Goal: Task Accomplishment & Management: Complete application form

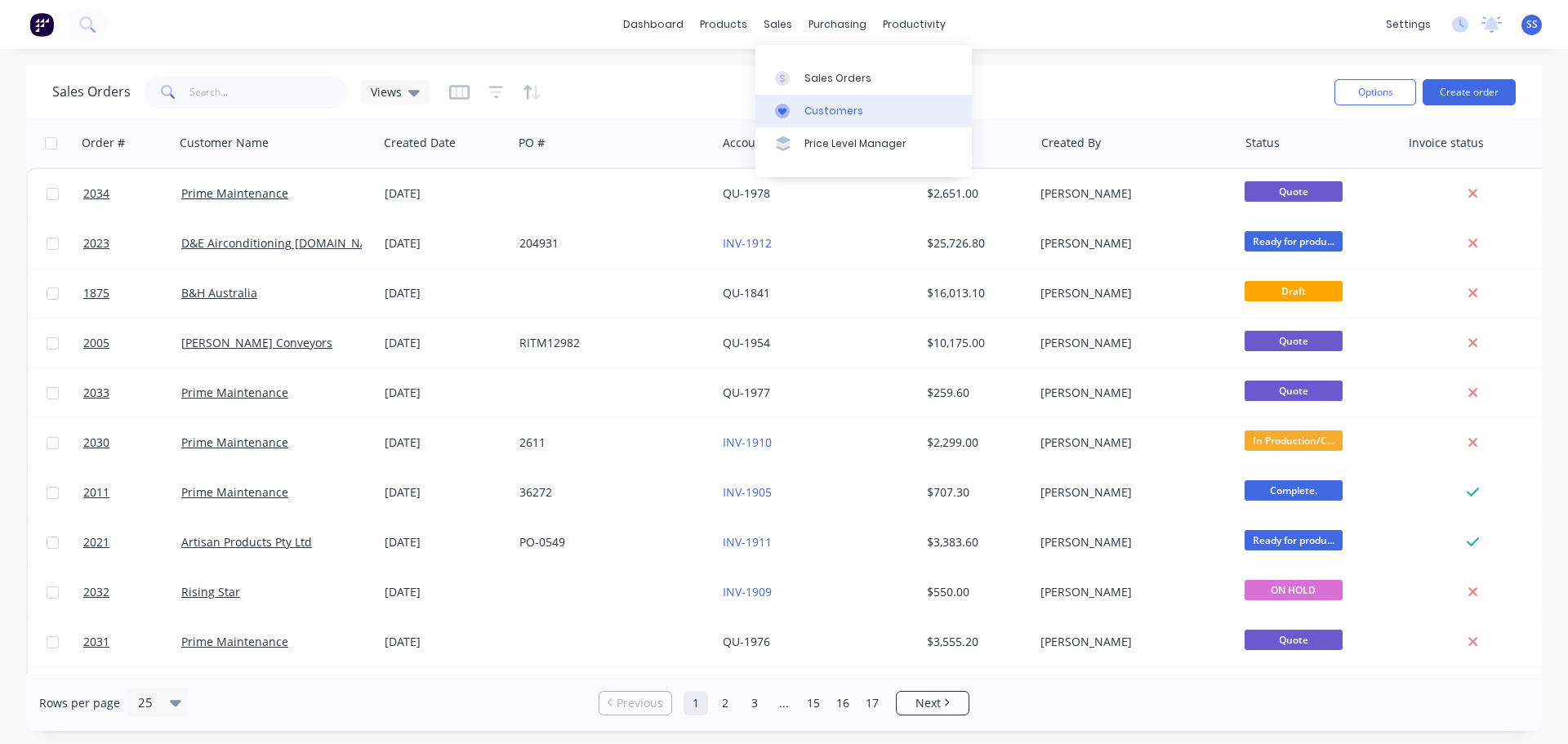
click at [805, 101] on link "Customers" at bounding box center [863, 112] width 217 height 33
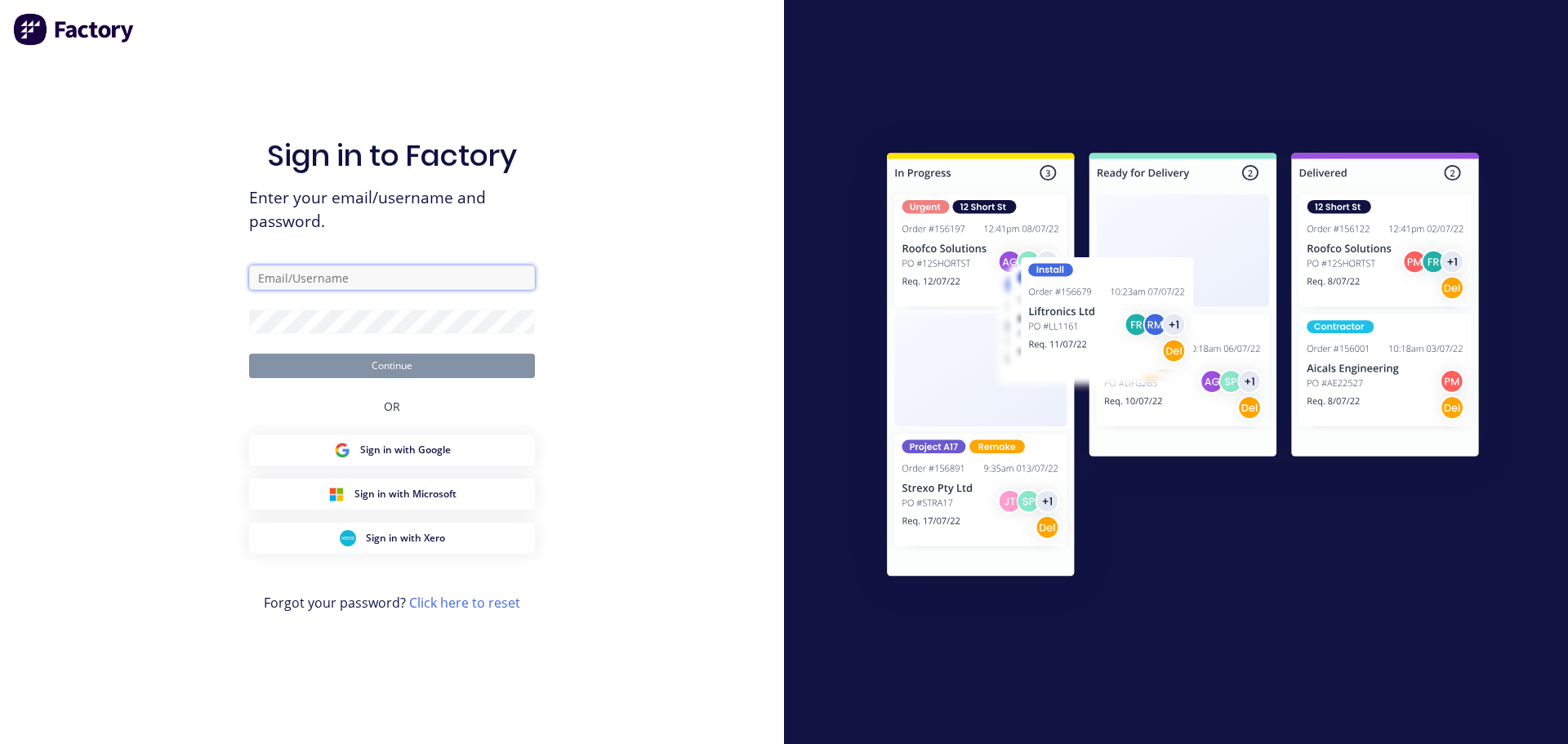
click at [342, 280] on input "text" at bounding box center [391, 277] width 286 height 25
type input "[EMAIL_ADDRESS][DOMAIN_NAME]"
click at [249, 354] on button "Continue" at bounding box center [391, 366] width 286 height 25
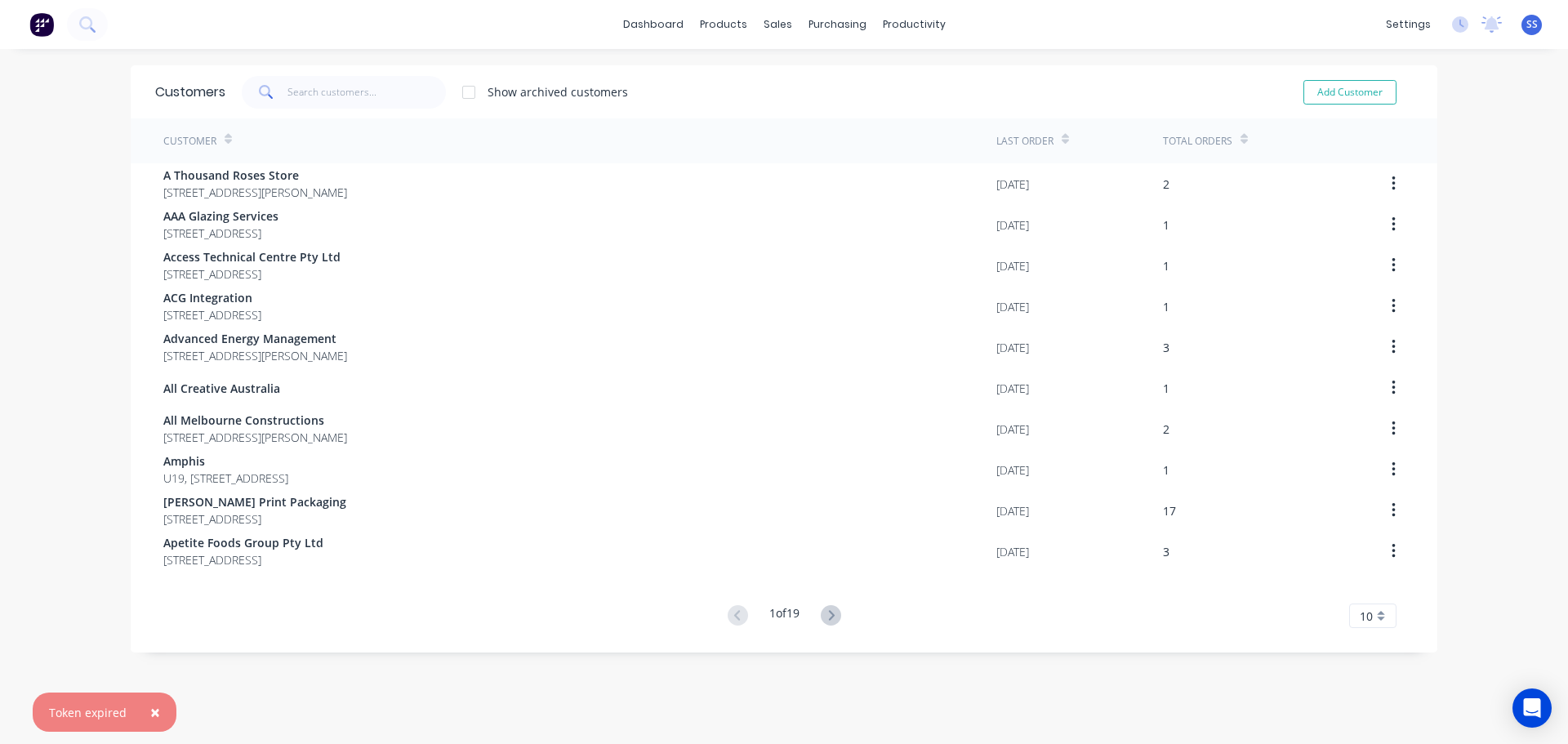
click at [1383, 77] on div "Add Customer" at bounding box center [1339, 92] width 149 height 33
click at [1366, 82] on button "Add Customer" at bounding box center [1350, 92] width 93 height 25
select select "AU"
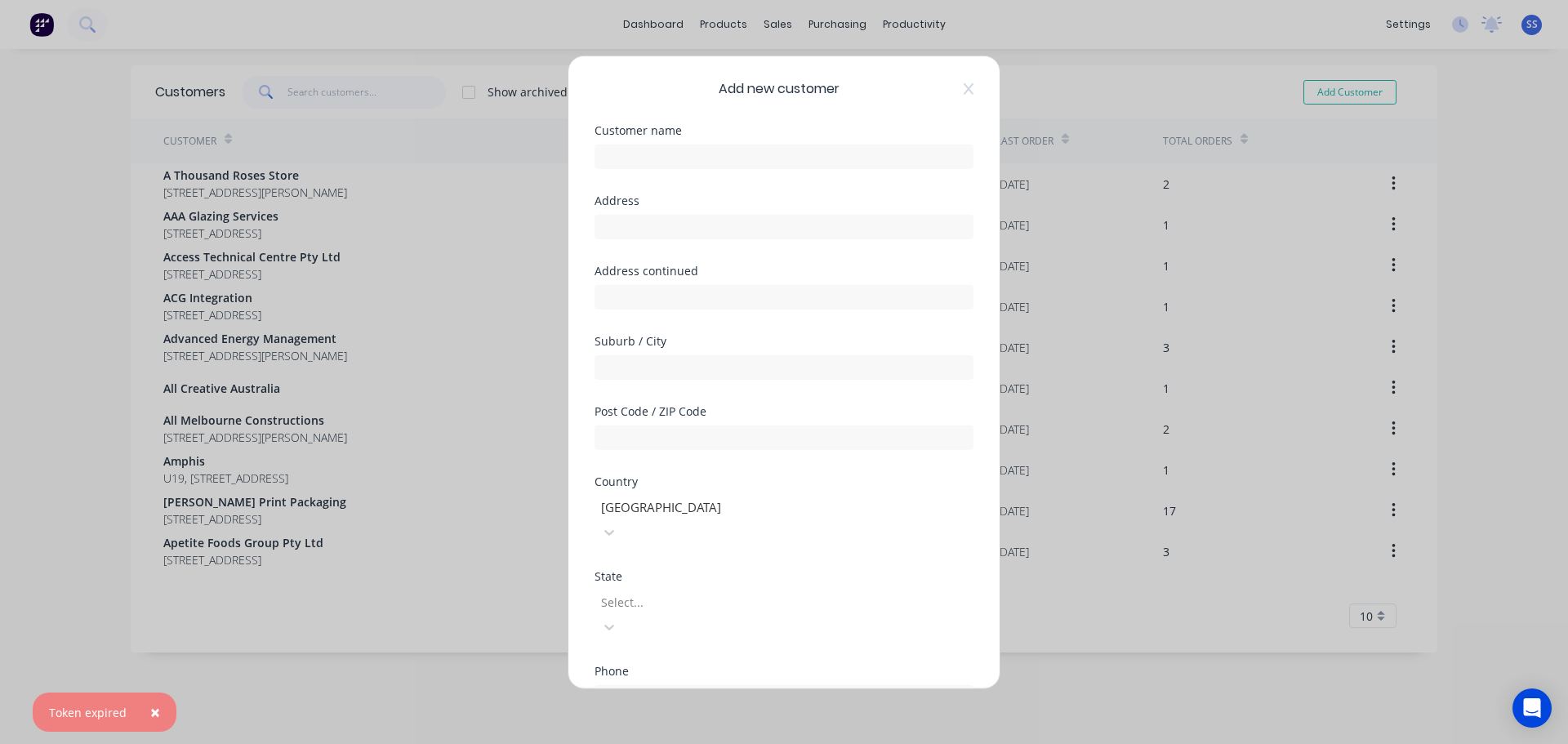
click at [646, 142] on div at bounding box center [784, 154] width 379 height 28
click at [642, 153] on input "text" at bounding box center [784, 155] width 379 height 25
type input "[PERSON_NAME]"
click at [696, 449] on input "text" at bounding box center [784, 436] width 379 height 25
type input "3021"
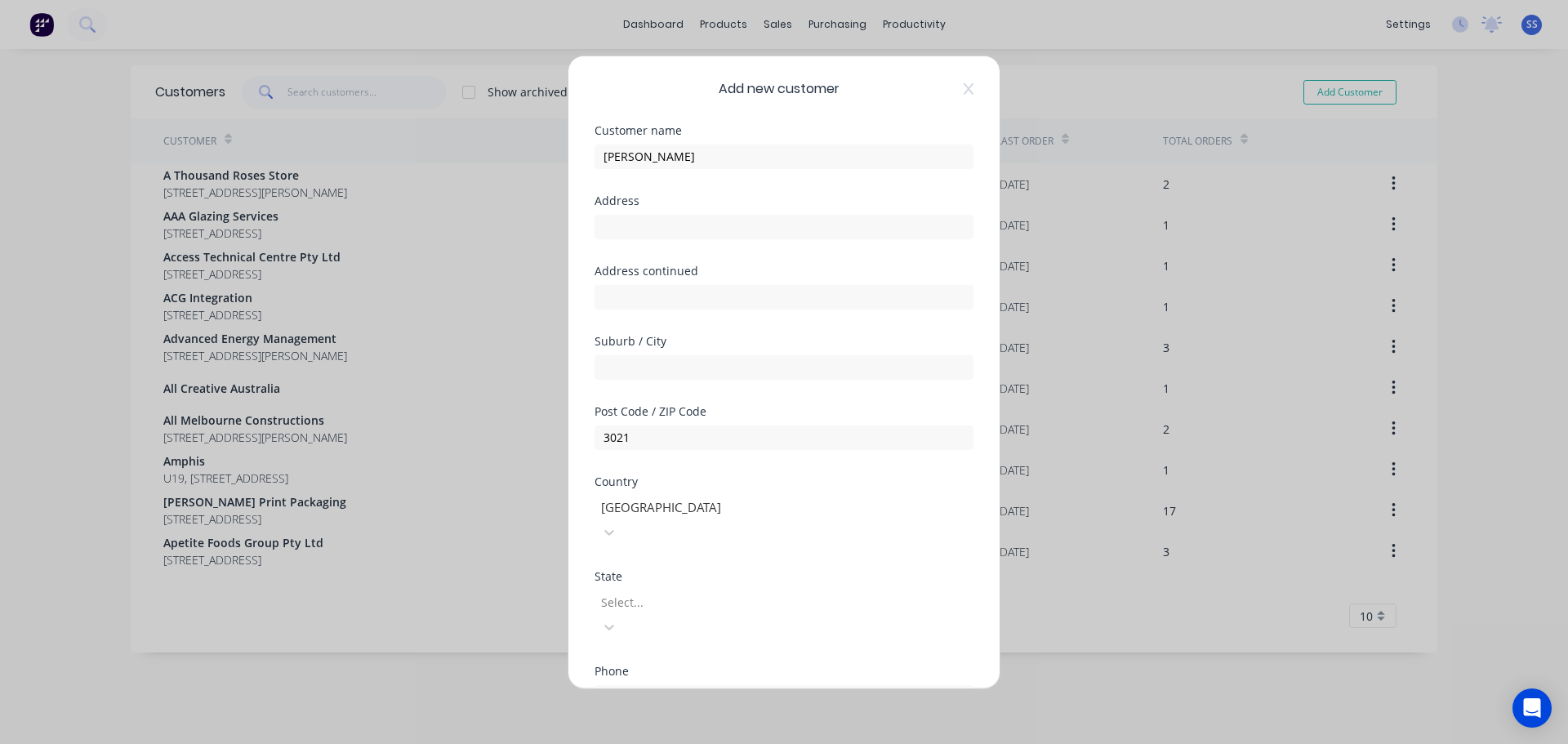
click at [703, 275] on div "Address continued" at bounding box center [784, 270] width 379 height 12
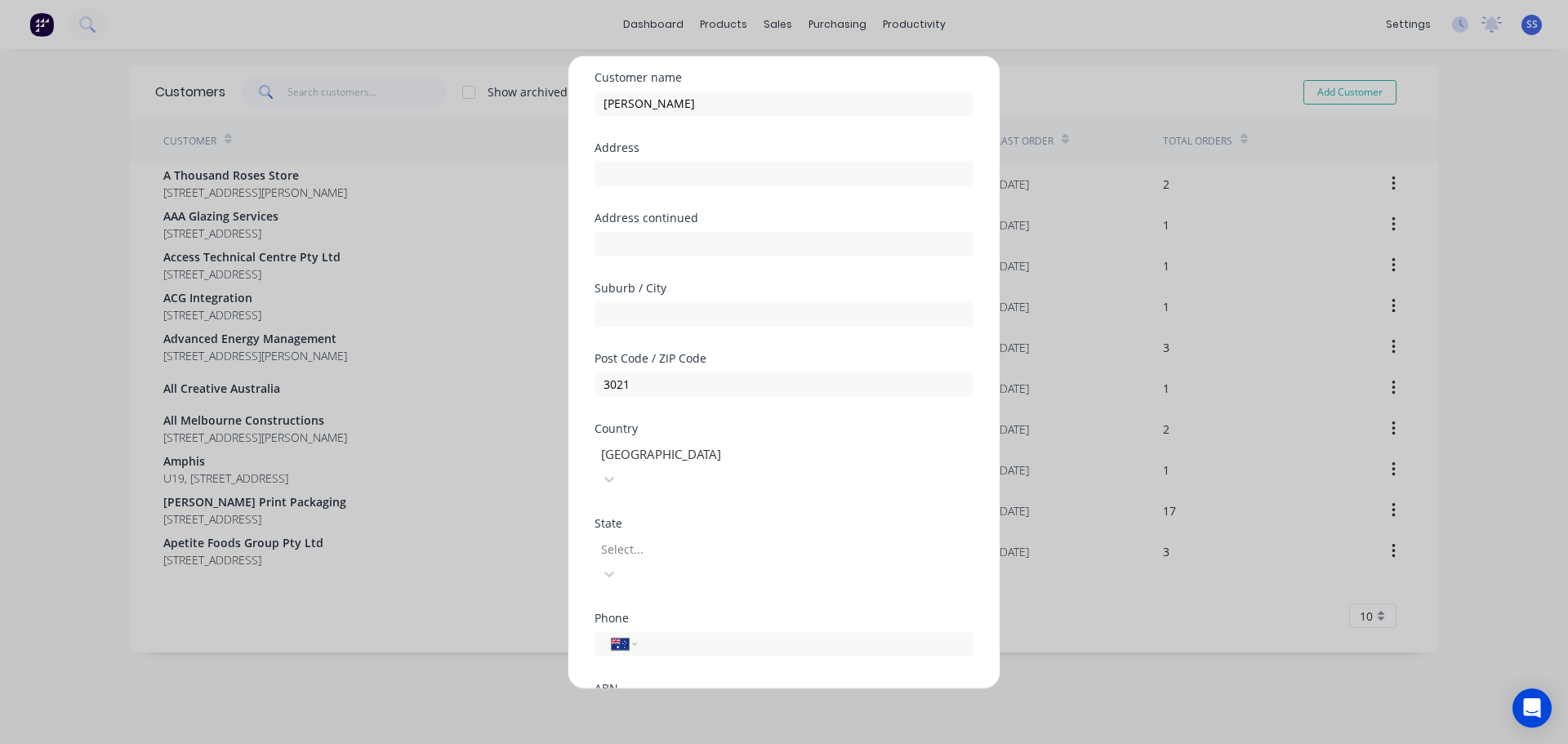
scroll to position [81, 0]
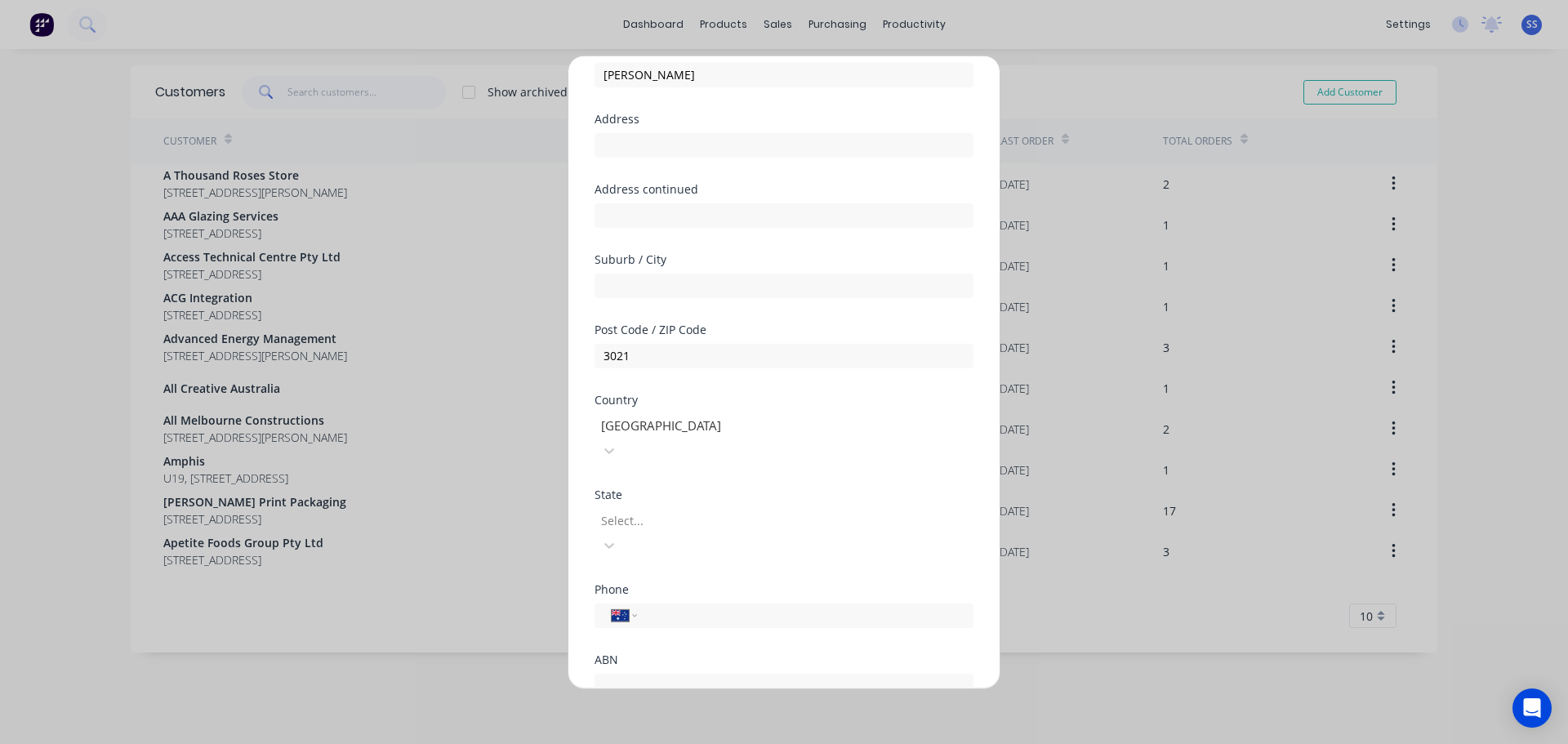
click at [671, 510] on div at bounding box center [717, 520] width 235 height 20
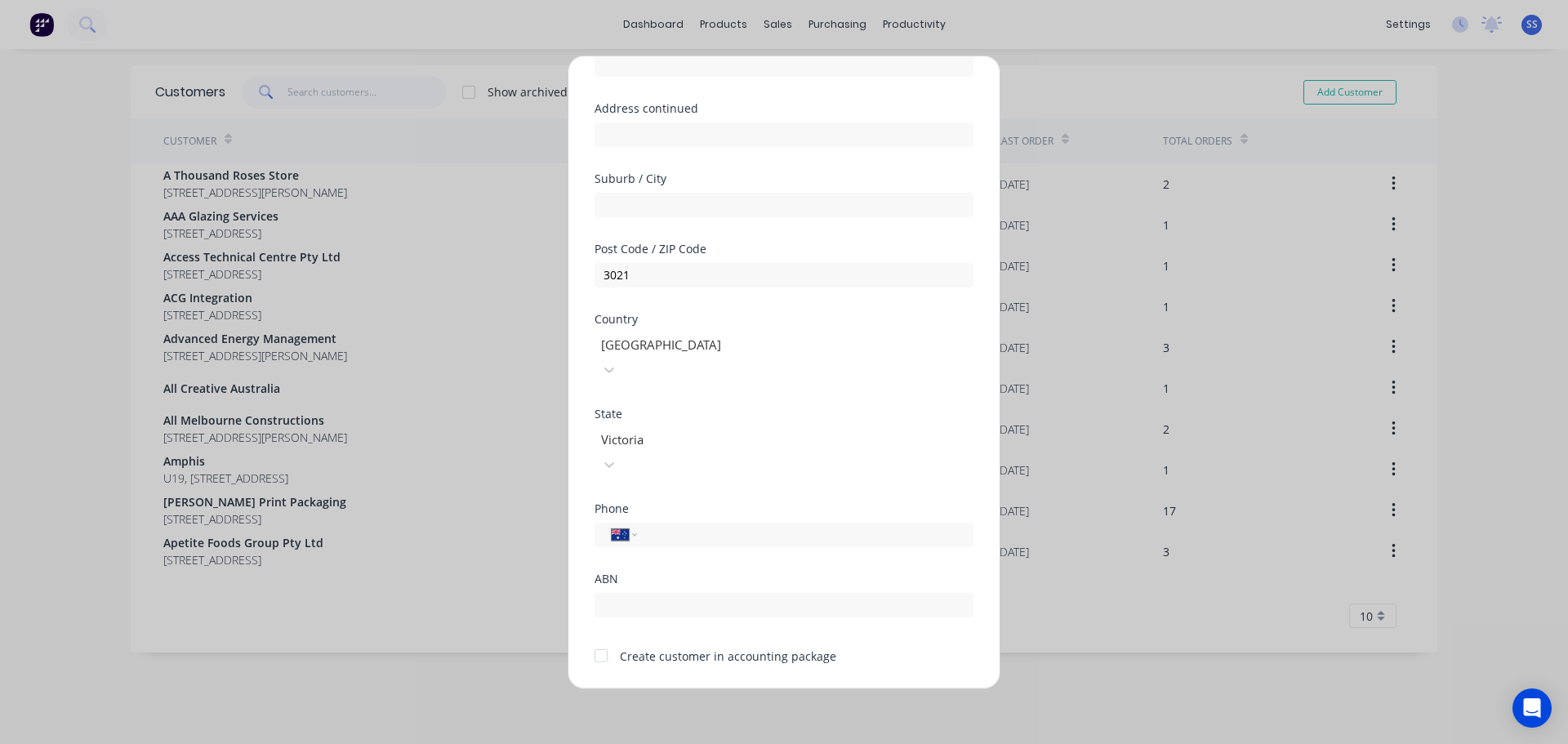
scroll to position [164, 0]
click at [606, 638] on div at bounding box center [602, 654] width 33 height 33
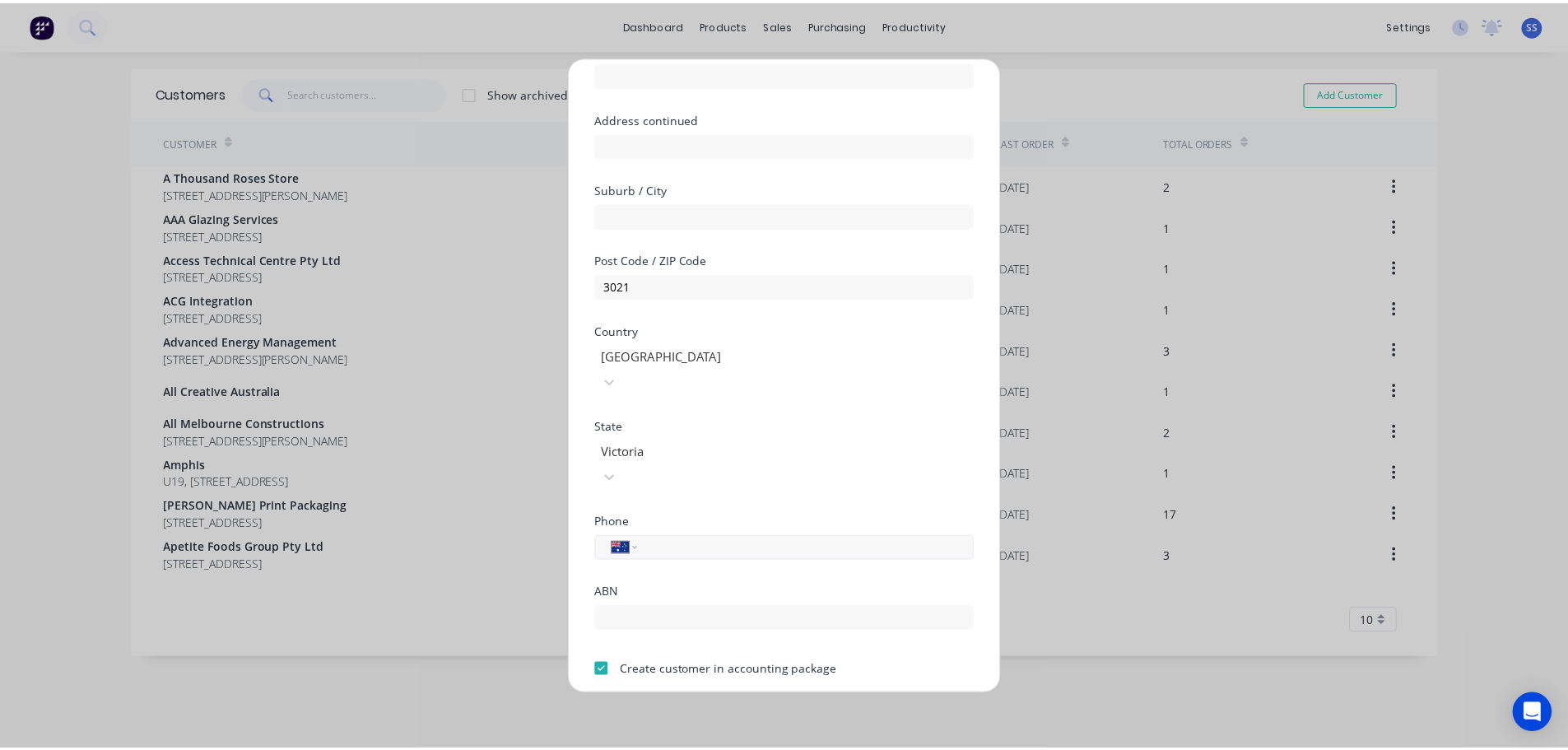
scroll to position [166, 0]
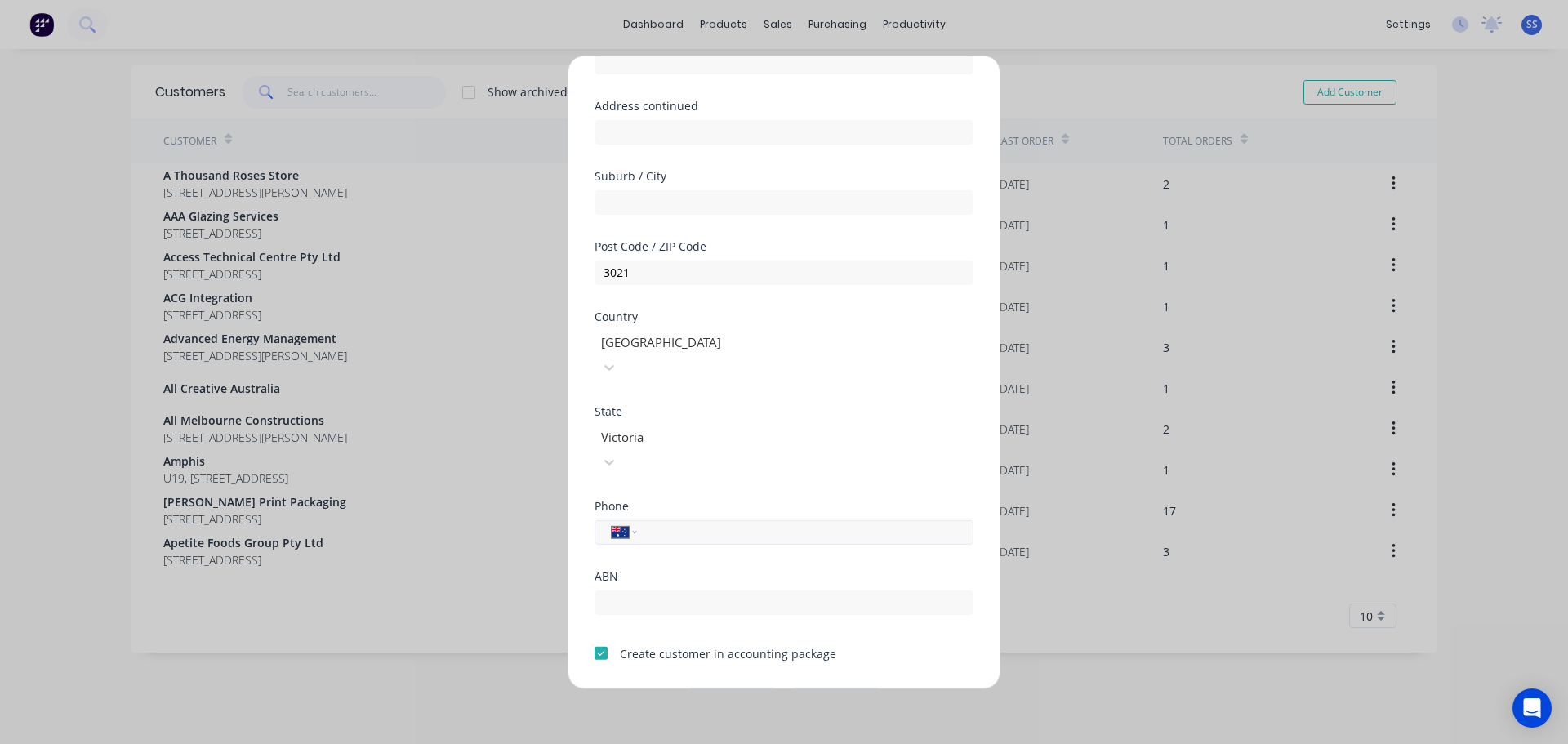
click at [682, 523] on input "tel" at bounding box center [802, 532] width 308 height 19
type input "0402 941 356"
click at [715, 687] on button "Save" at bounding box center [732, 700] width 90 height 27
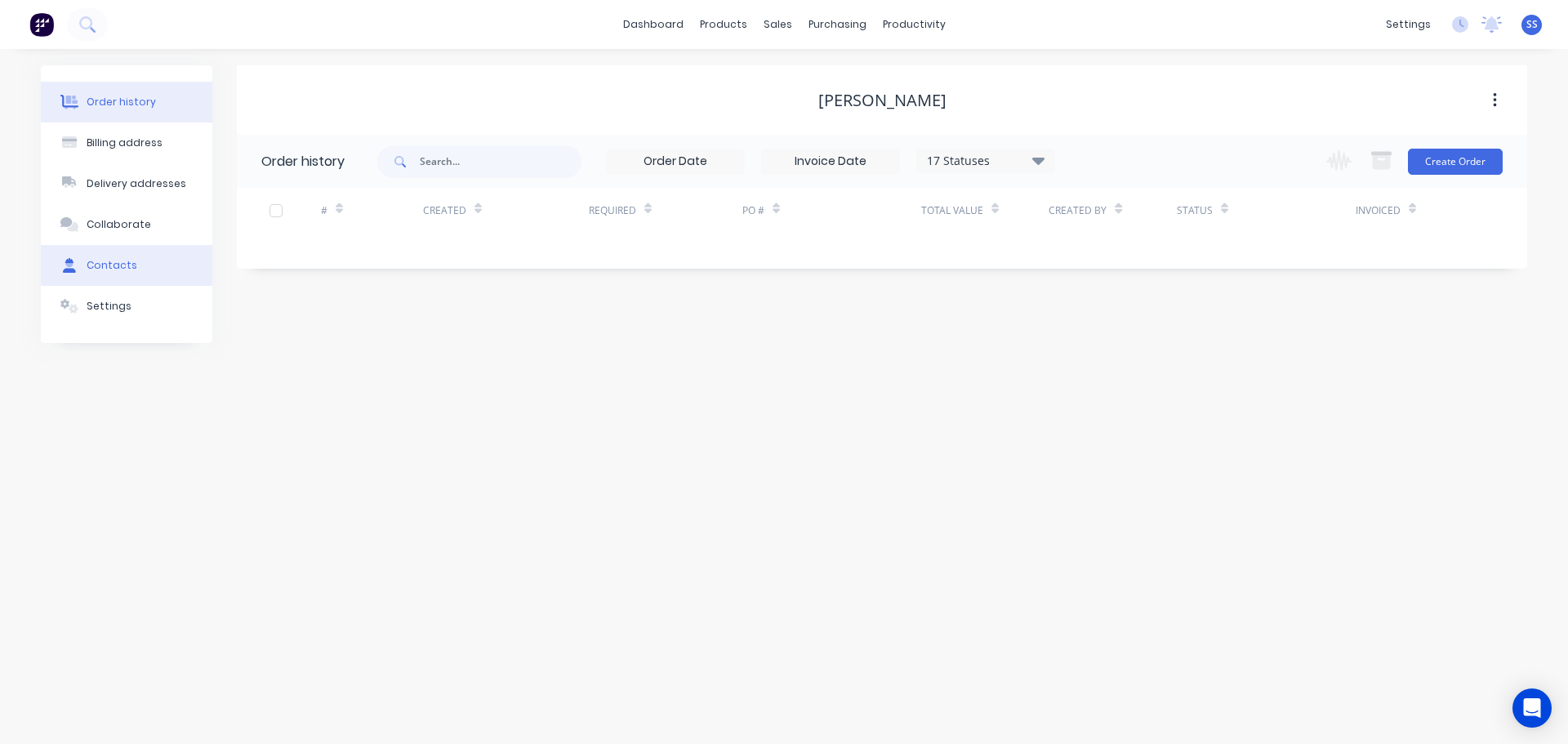
click at [160, 284] on button "Contacts" at bounding box center [127, 265] width 172 height 41
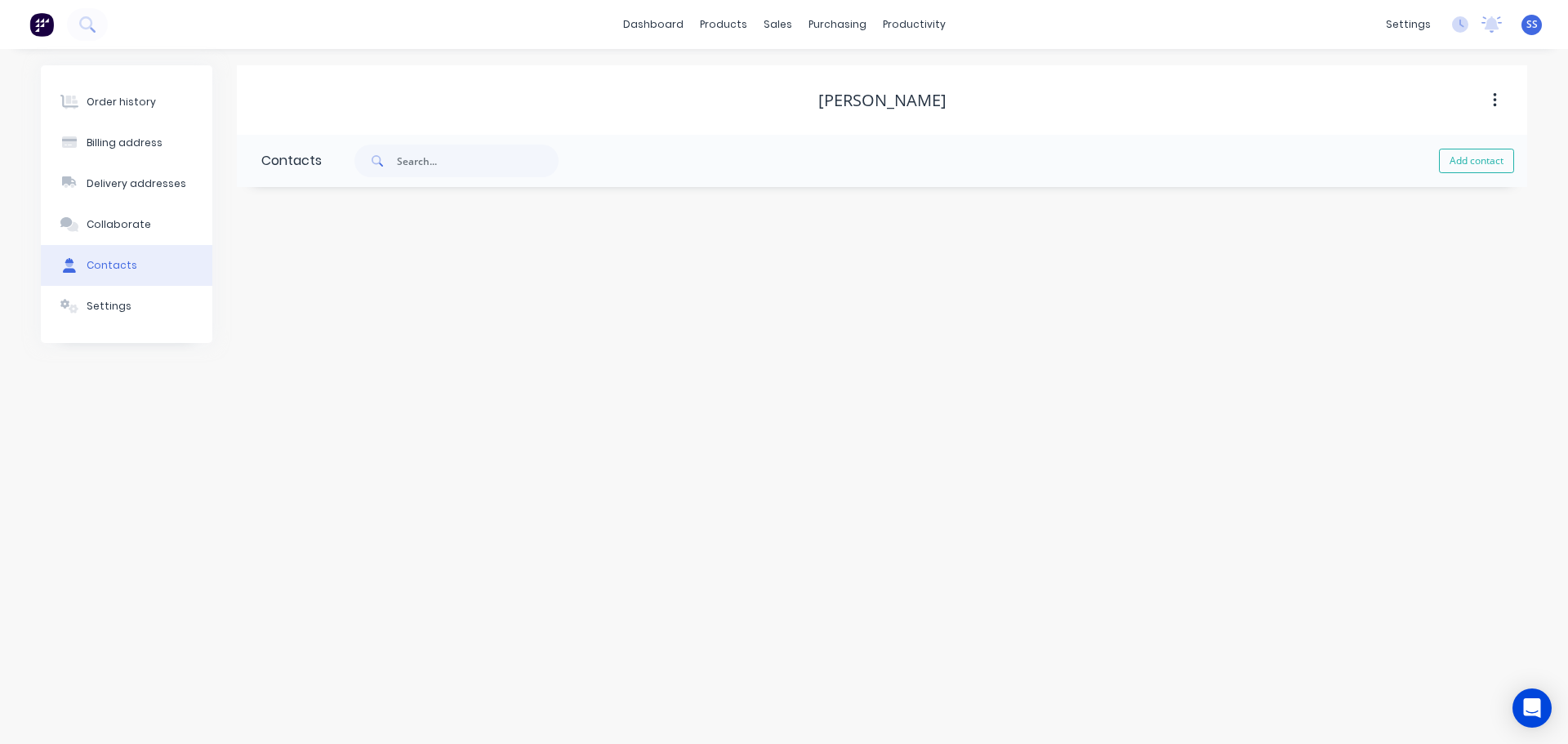
click at [1449, 147] on div "Add contact" at bounding box center [924, 160] width 1205 height 52
click at [1462, 156] on button "Add contact" at bounding box center [1477, 161] width 75 height 25
select select "AU"
click at [289, 292] on input "text" at bounding box center [395, 281] width 267 height 25
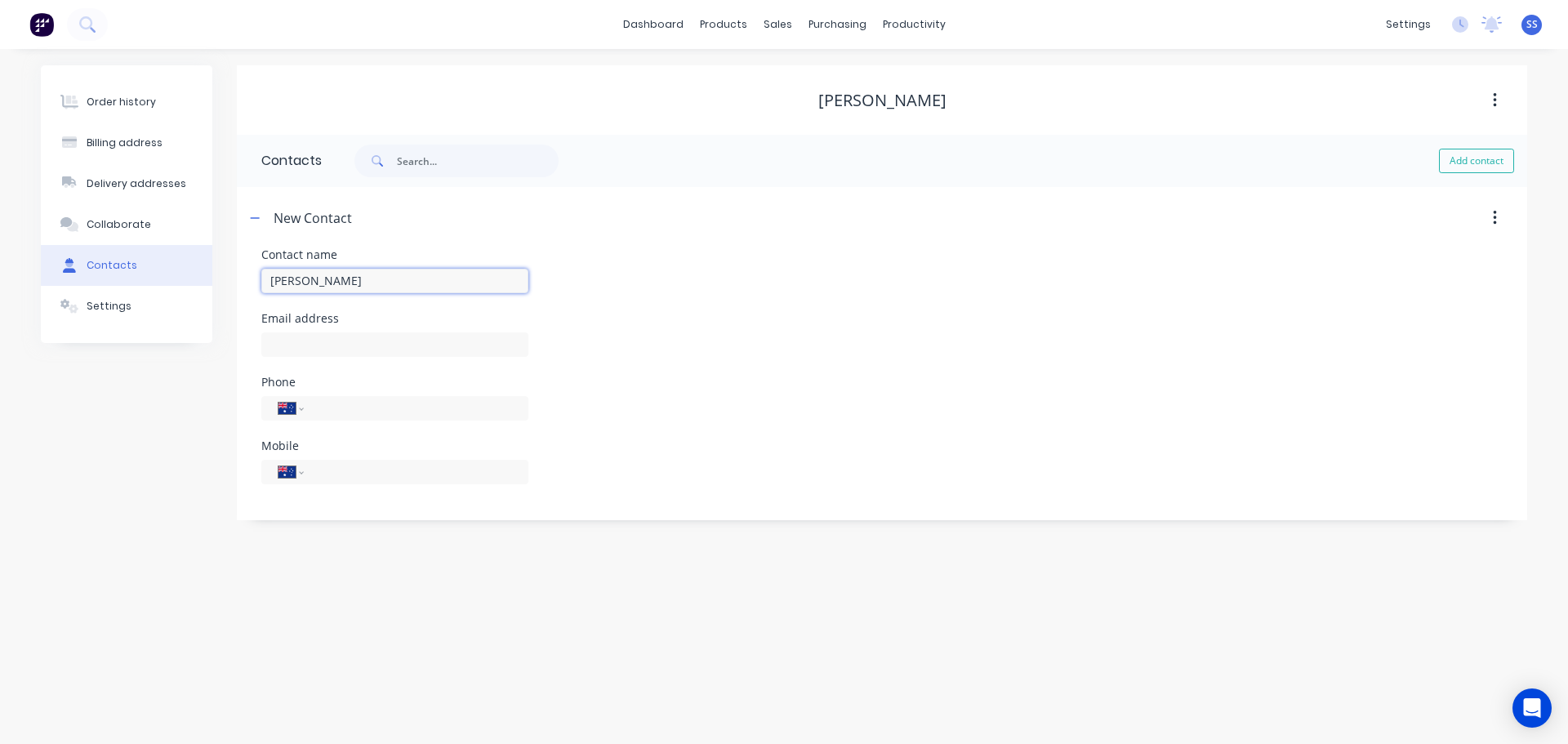
type input "[PERSON_NAME]"
select select "AU"
click at [366, 338] on input "text" at bounding box center [395, 345] width 267 height 25
paste input "[PERSON_NAME][EMAIL_ADDRESS][DOMAIN_NAME]"
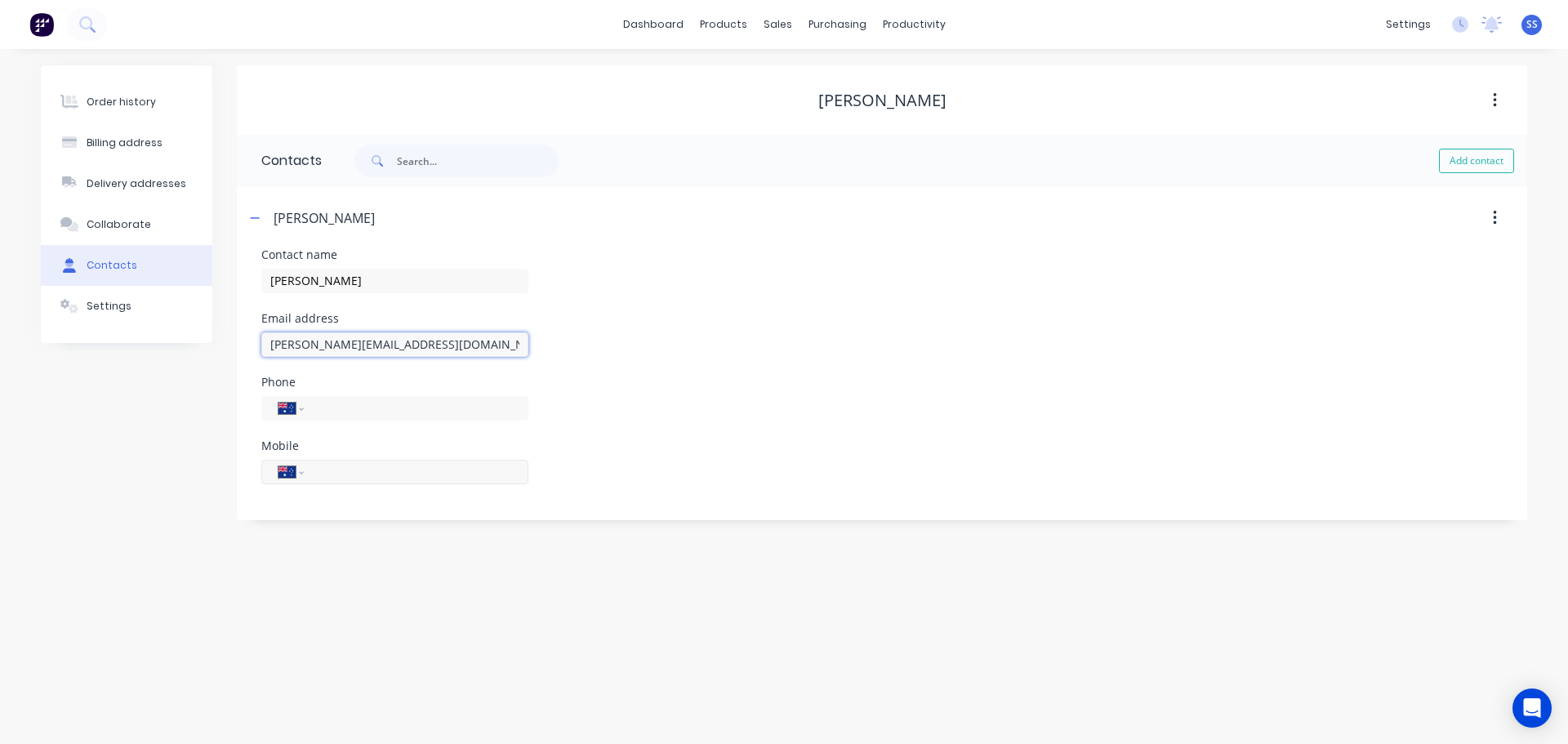
type input "[PERSON_NAME][EMAIL_ADDRESS][DOMAIN_NAME]"
click at [347, 470] on input "tel" at bounding box center [413, 472] width 196 height 19
type input "0402 941 356"
click at [271, 539] on div "Order history Billing address Delivery addresses Collaborate Contacts Settings …" at bounding box center [784, 397] width 1568 height 695
click at [154, 94] on button "Order history" at bounding box center [127, 101] width 172 height 41
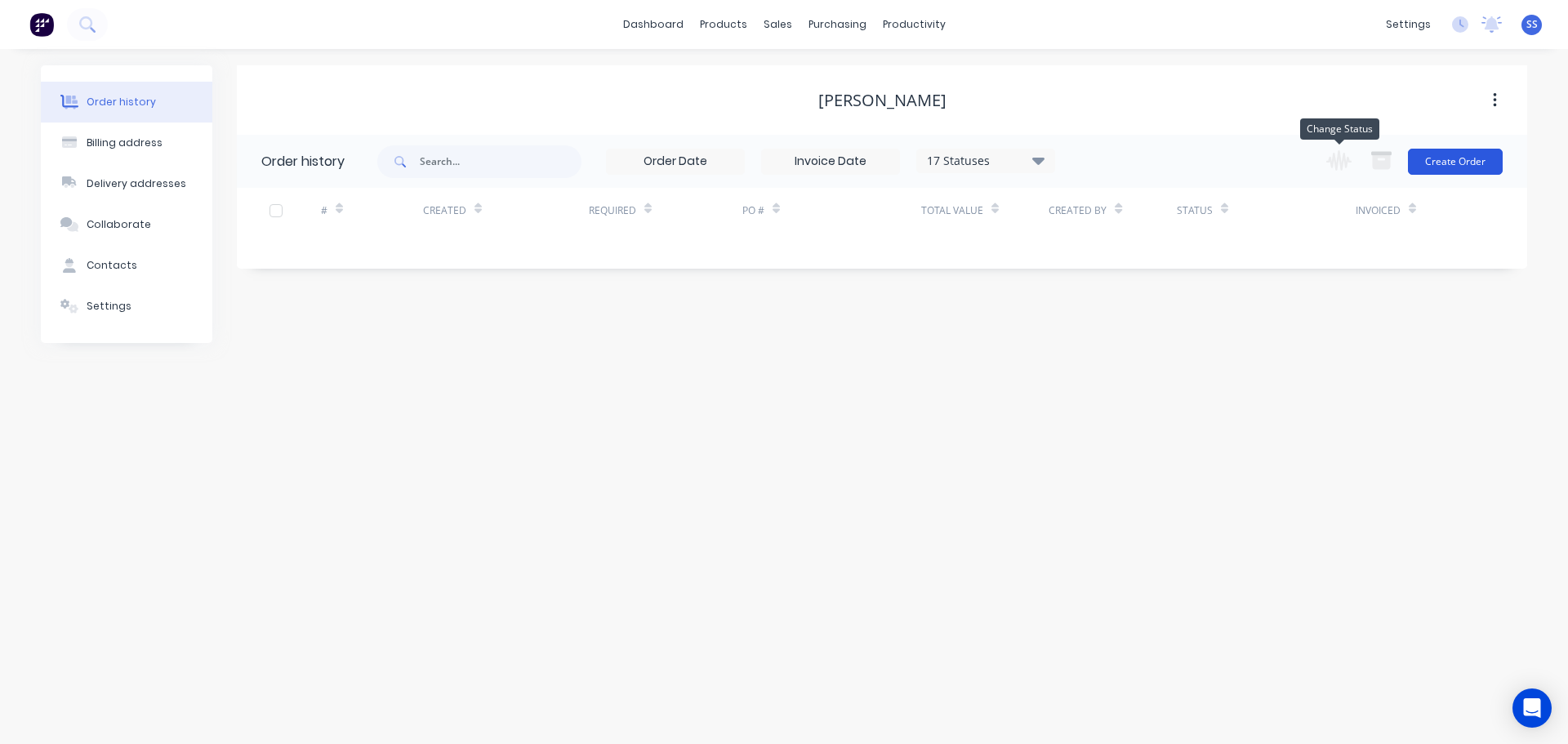
drag, startPoint x: 1396, startPoint y: 152, endPoint x: 1420, endPoint y: 152, distance: 24.0
click at [1403, 151] on div "Change order status Submitted ON HOLD Ready for production. In Production/Comme…" at bounding box center [1410, 161] width 187 height 53
click at [1426, 155] on button "Create Order" at bounding box center [1456, 162] width 95 height 27
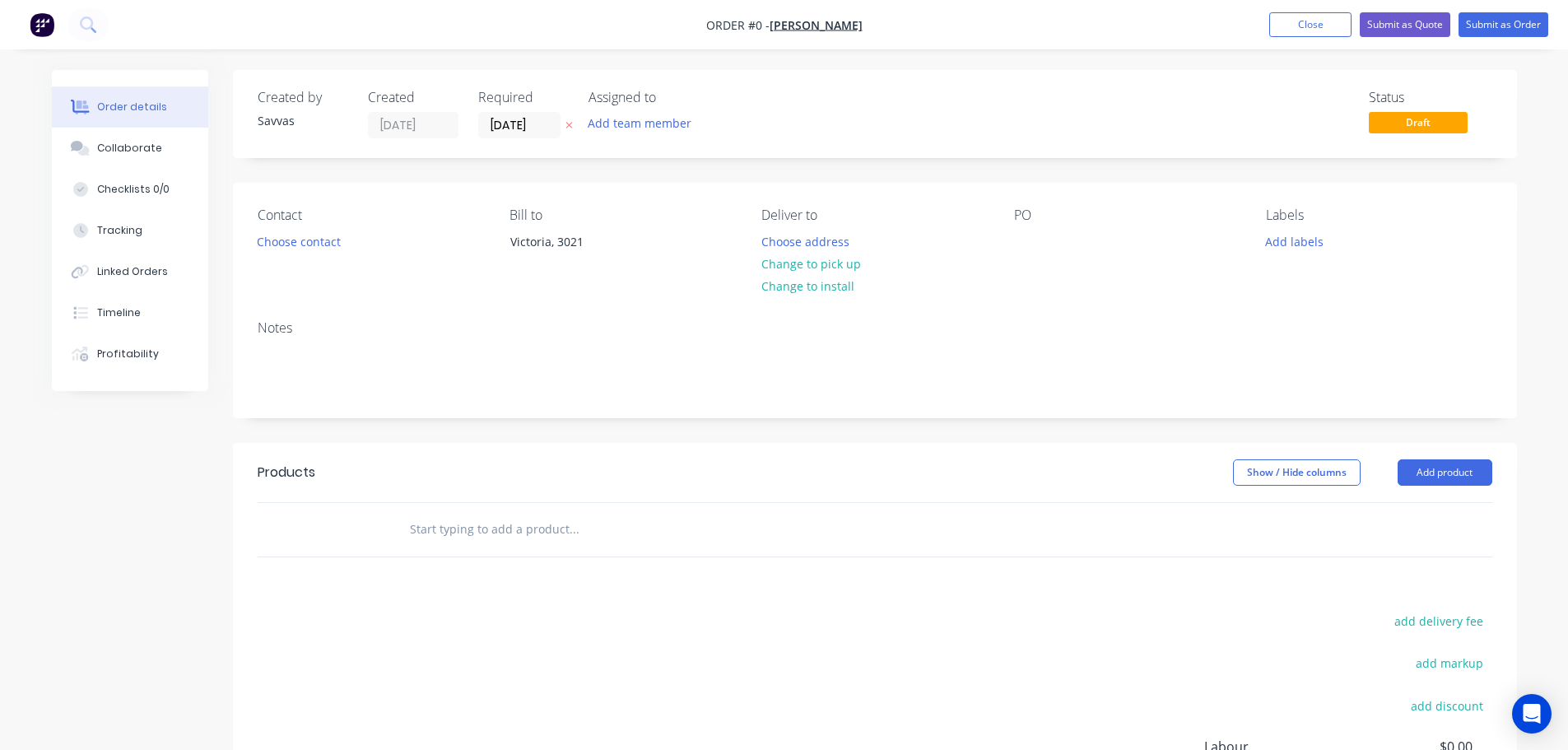
click at [258, 252] on div "Contact Choose contact [PERSON_NAME] to [PERSON_NAME][GEOGRAPHIC_DATA] Deliver …" at bounding box center [874, 244] width 1283 height 124
click at [272, 251] on button "Choose contact" at bounding box center [298, 240] width 101 height 22
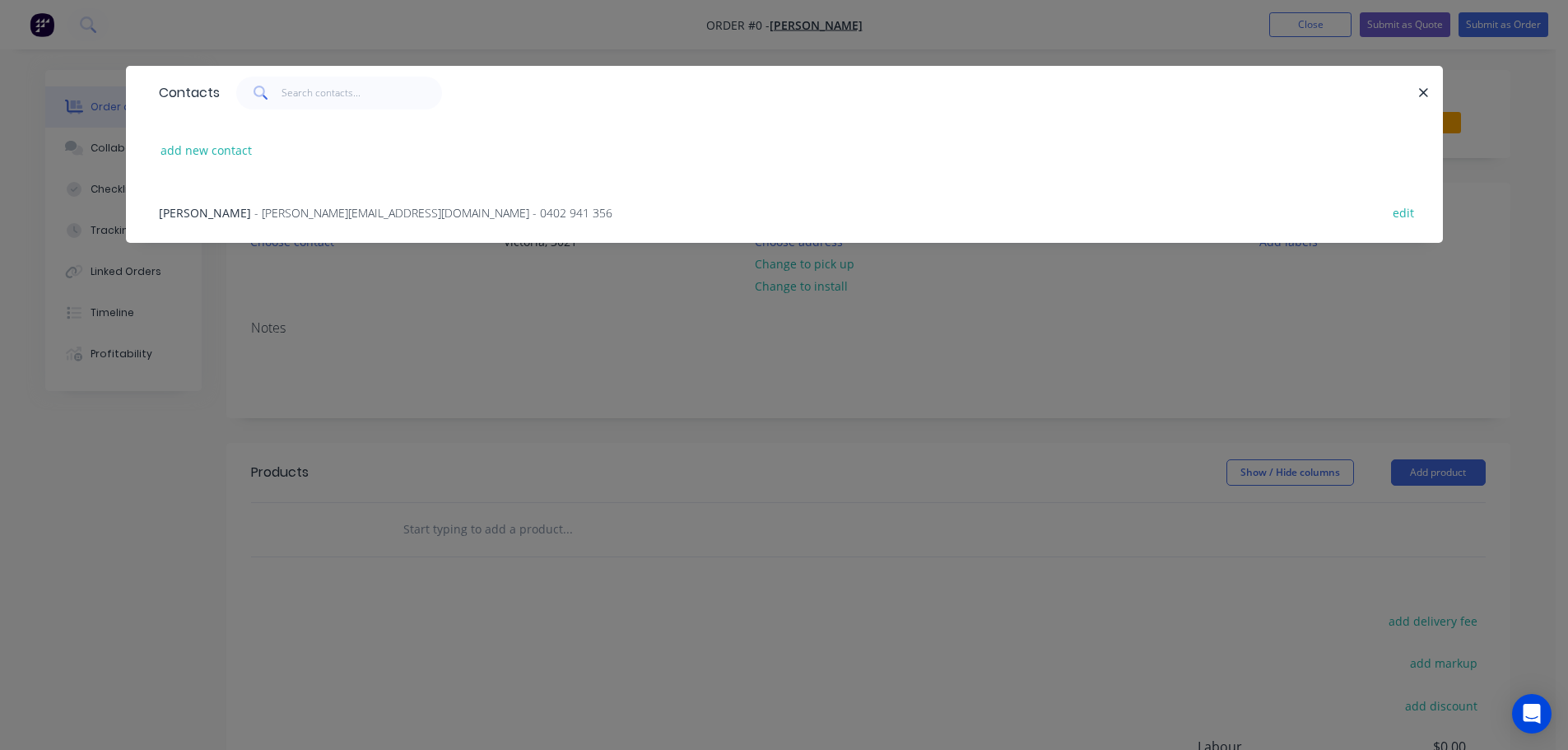
click at [351, 219] on span "- [PERSON_NAME][EMAIL_ADDRESS][DOMAIN_NAME] - 0402 941 356" at bounding box center [433, 212] width 358 height 16
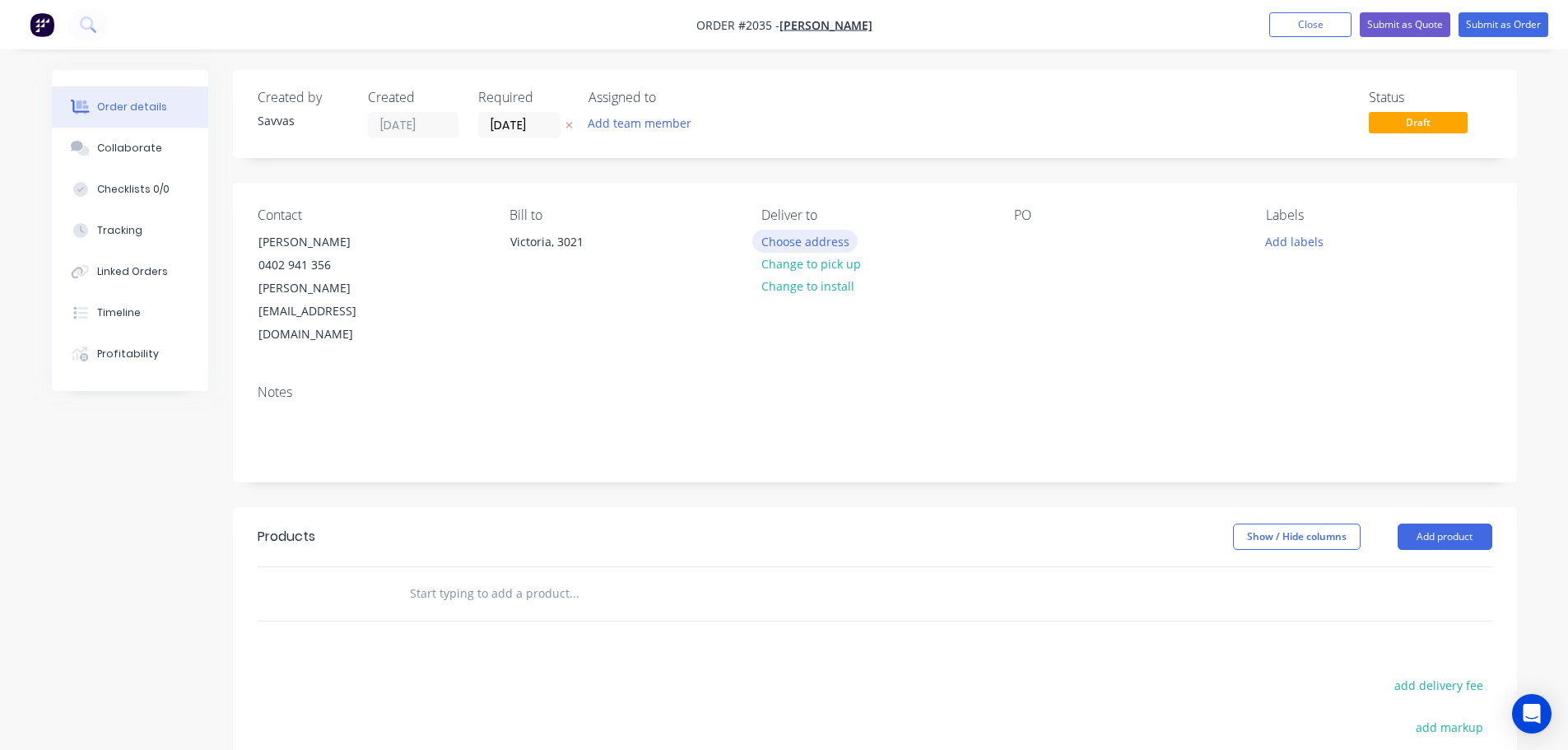
click at [827, 241] on button "Choose address" at bounding box center [804, 240] width 105 height 22
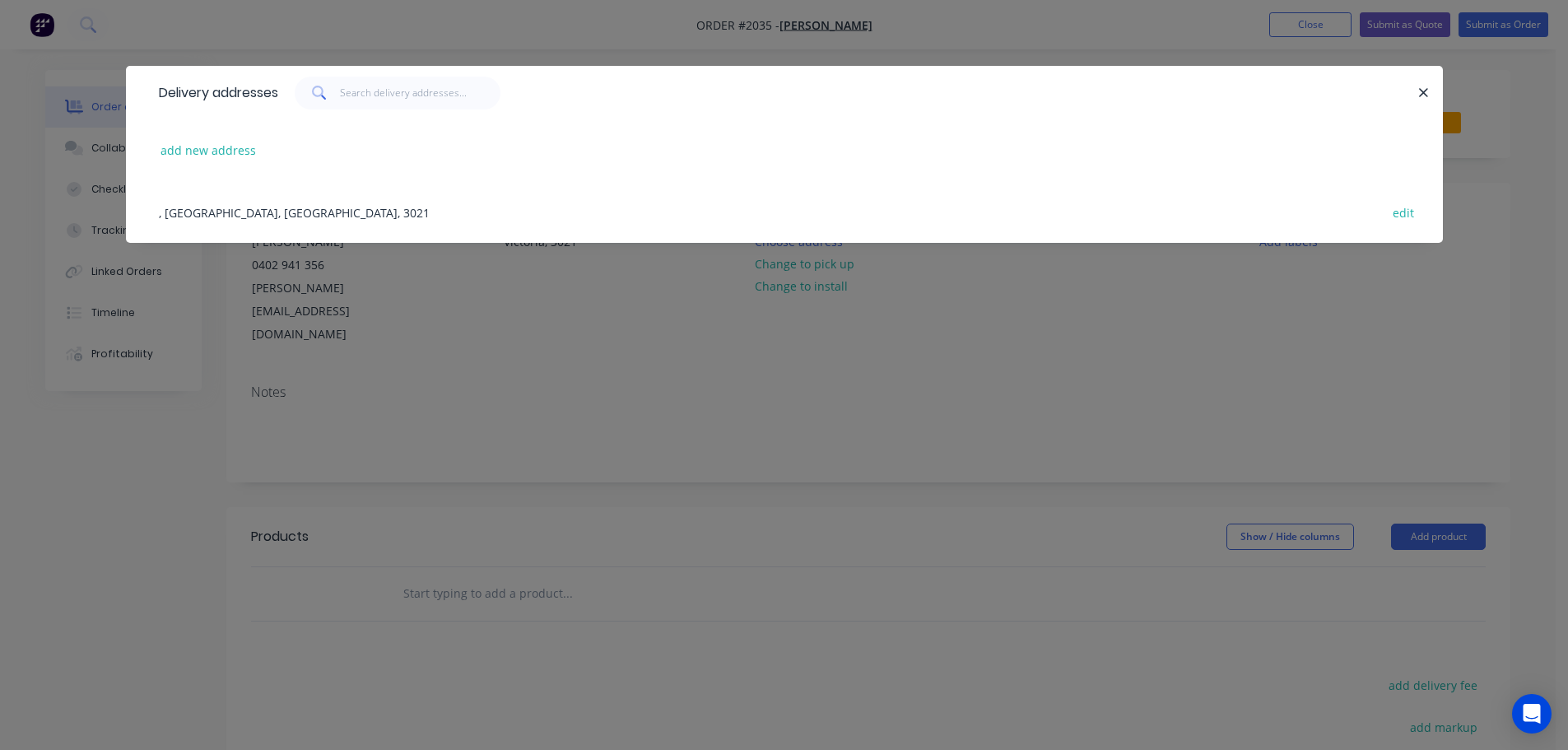
click at [417, 215] on div ", [GEOGRAPHIC_DATA], [GEOGRAPHIC_DATA], 3021 edit" at bounding box center [784, 212] width 1268 height 62
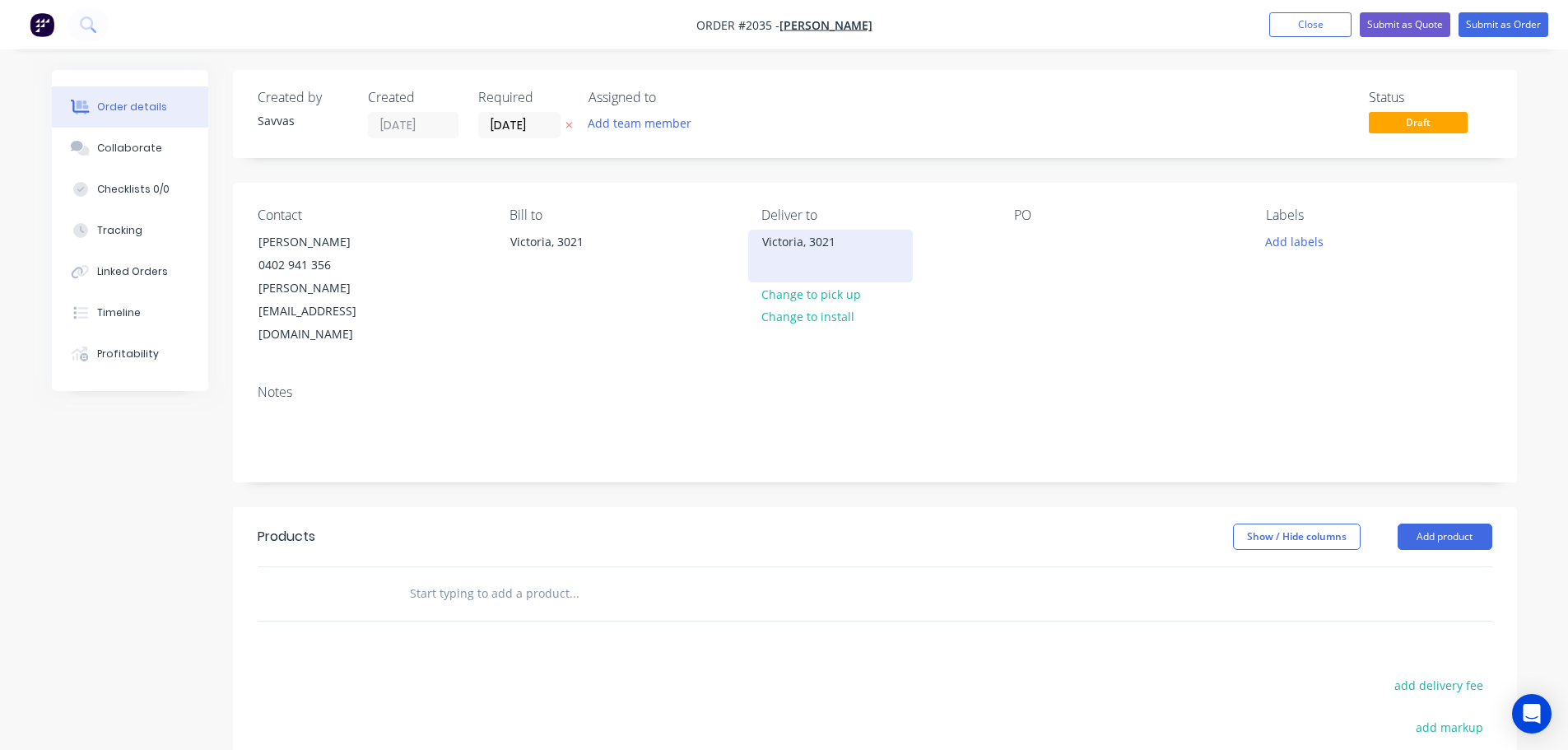
click at [783, 250] on div "Victoria, 3021" at bounding box center [830, 241] width 136 height 23
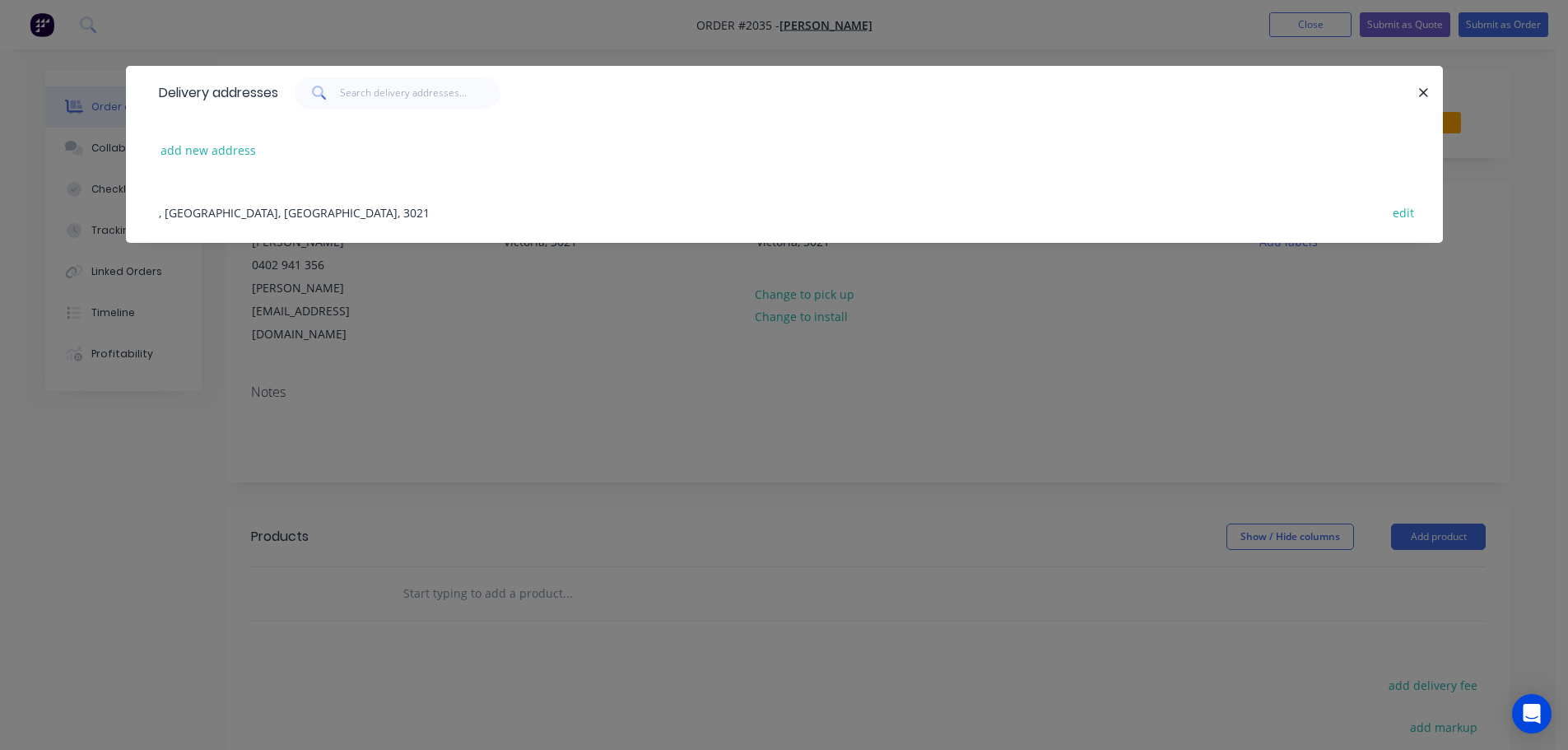
click at [1382, 212] on div ", [GEOGRAPHIC_DATA], [GEOGRAPHIC_DATA], 3021 edit" at bounding box center [784, 212] width 1268 height 62
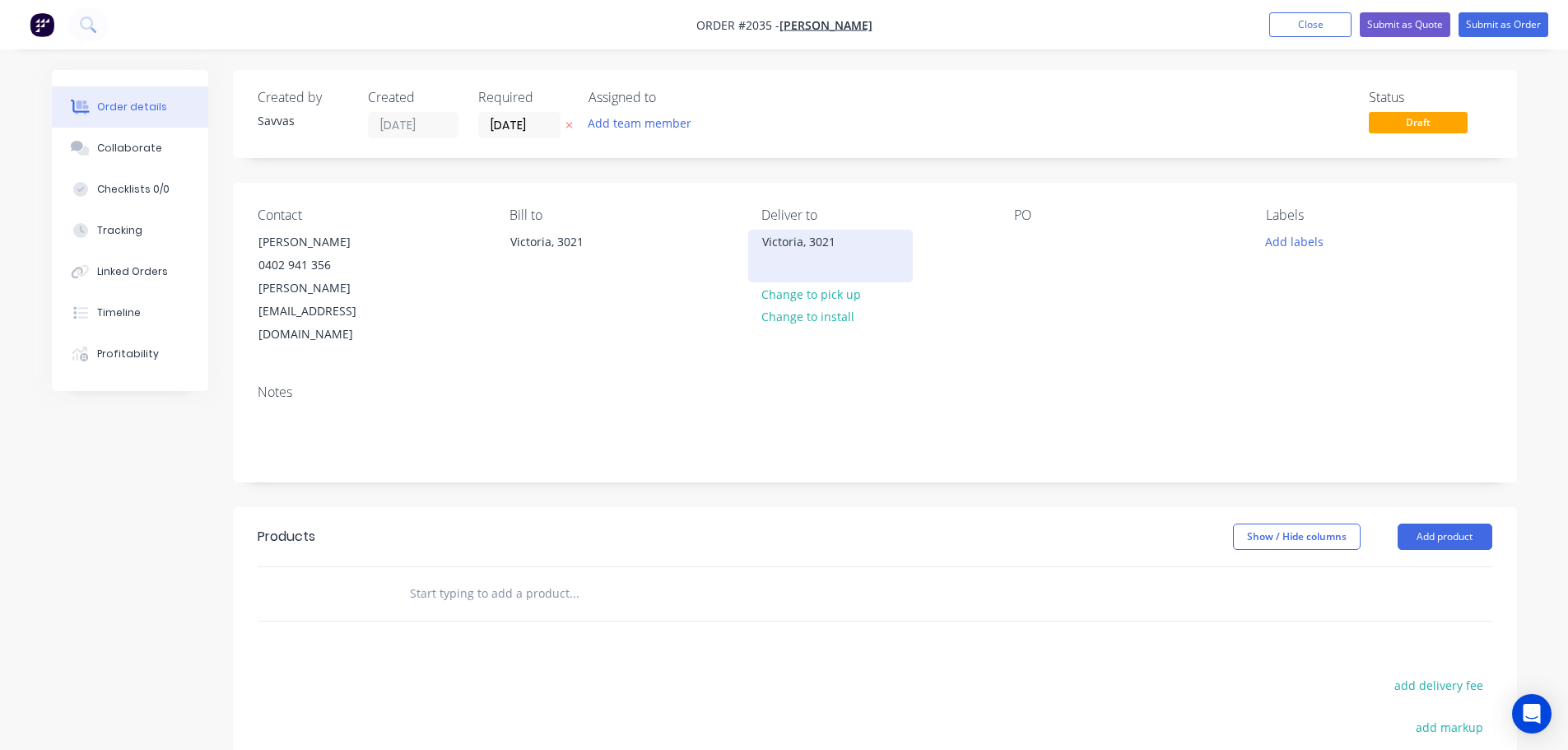
click at [807, 265] on div "Victoria, 3021" at bounding box center [830, 255] width 165 height 53
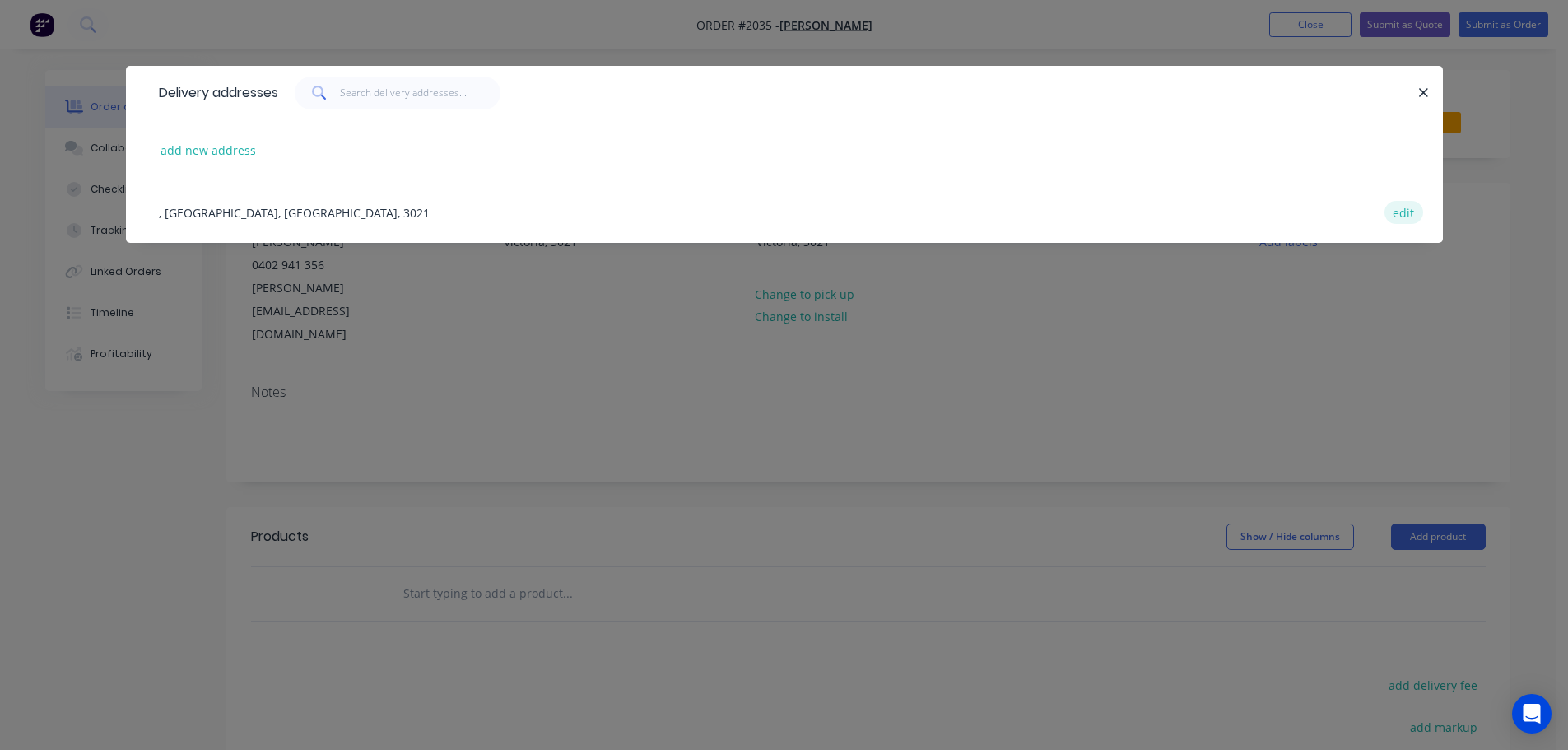
click at [1407, 216] on button "edit" at bounding box center [1403, 212] width 39 height 22
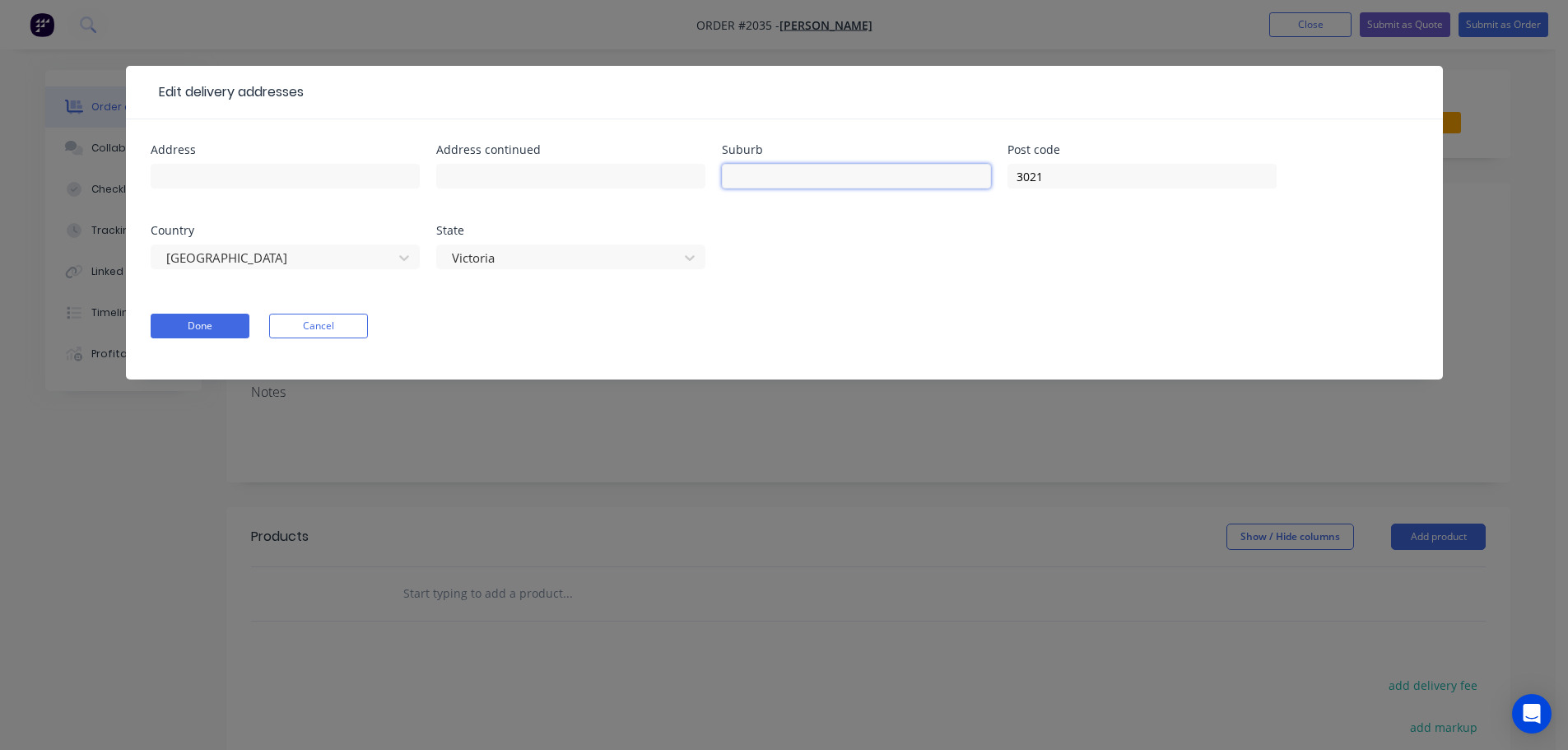
click at [798, 166] on input "text" at bounding box center [856, 176] width 269 height 25
type input "Kealba"
click at [192, 334] on button "Done" at bounding box center [199, 325] width 99 height 25
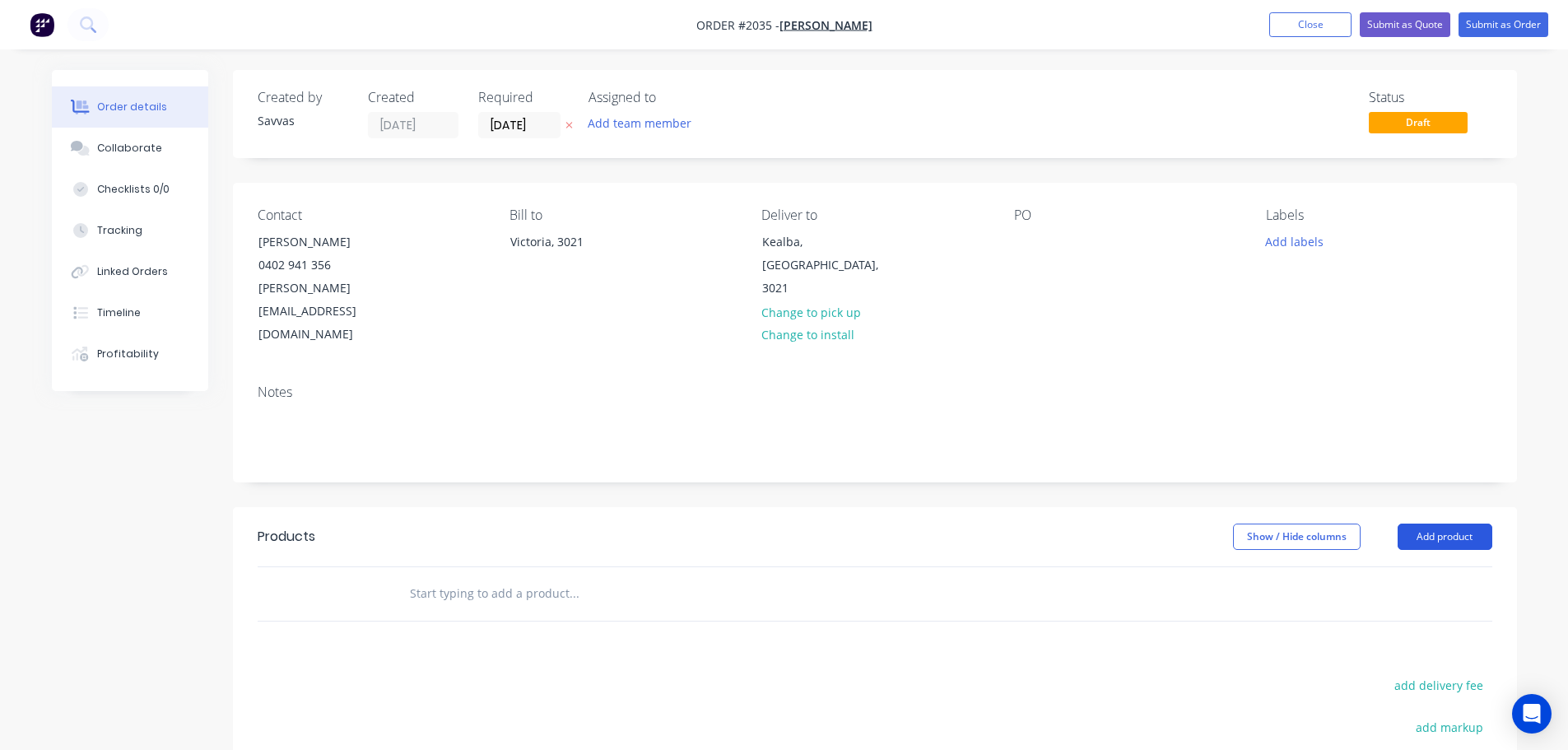
click at [1446, 523] on button "Add product" at bounding box center [1445, 536] width 95 height 27
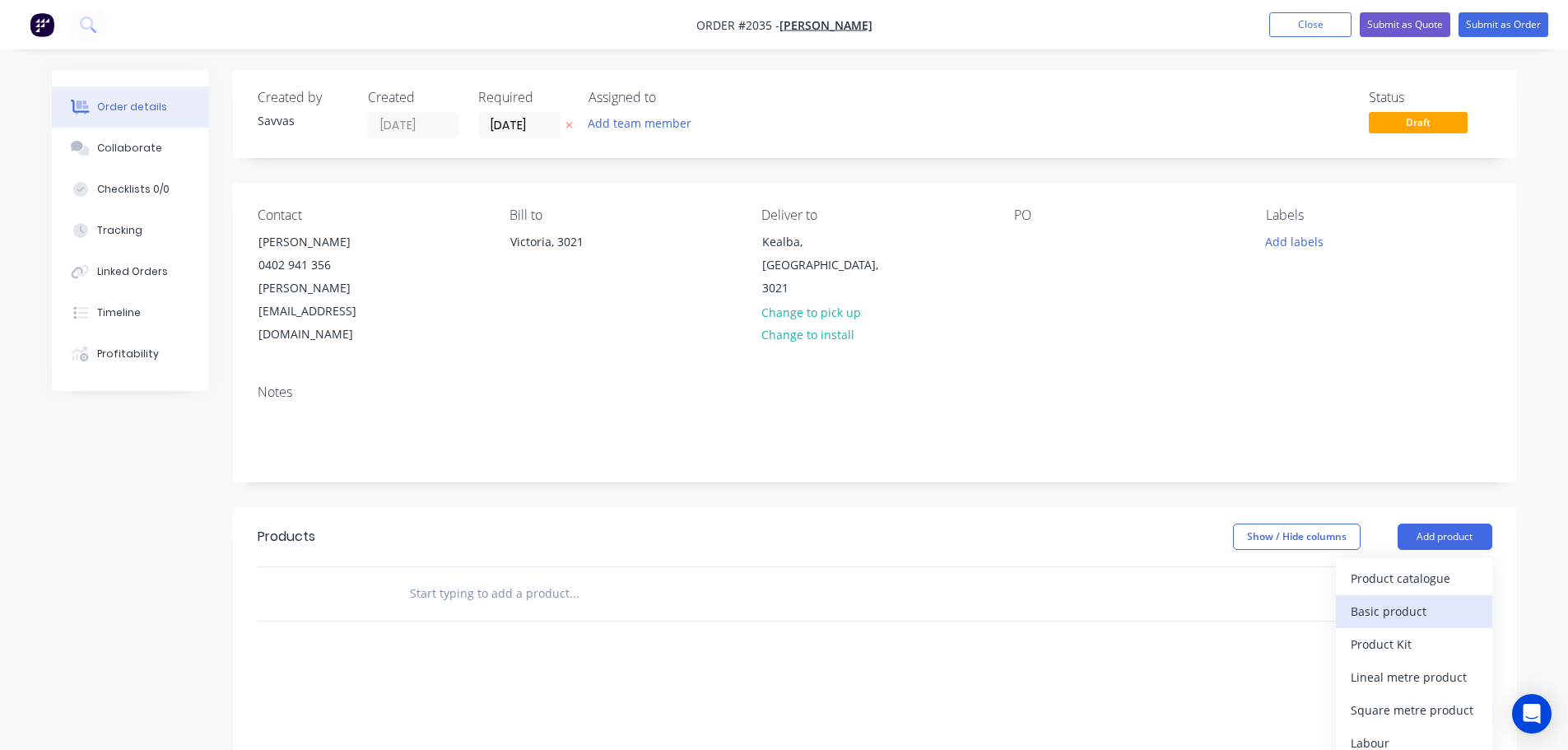
click at [1402, 599] on div "Basic product" at bounding box center [1414, 611] width 127 height 24
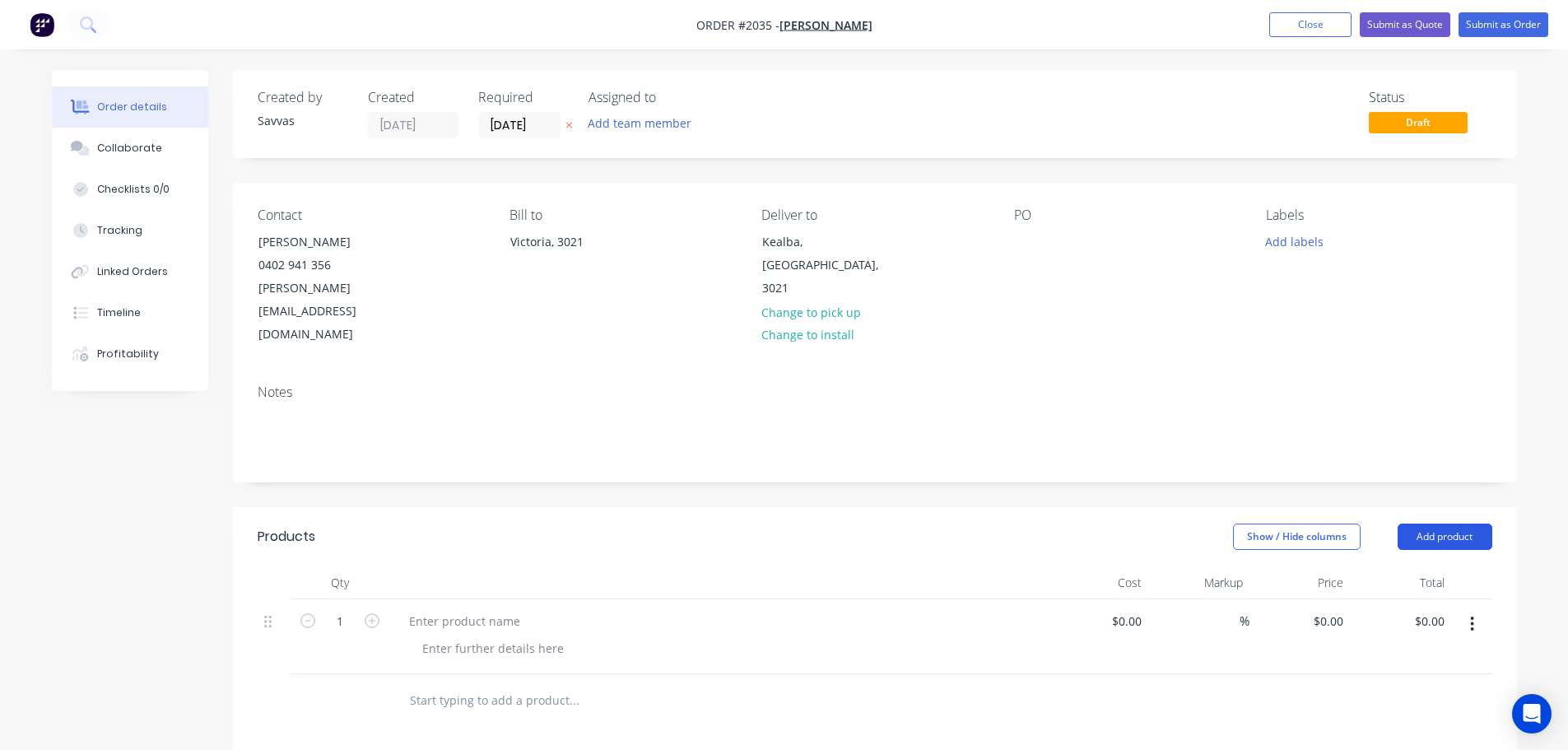
click at [1430, 523] on button "Add product" at bounding box center [1445, 536] width 95 height 27
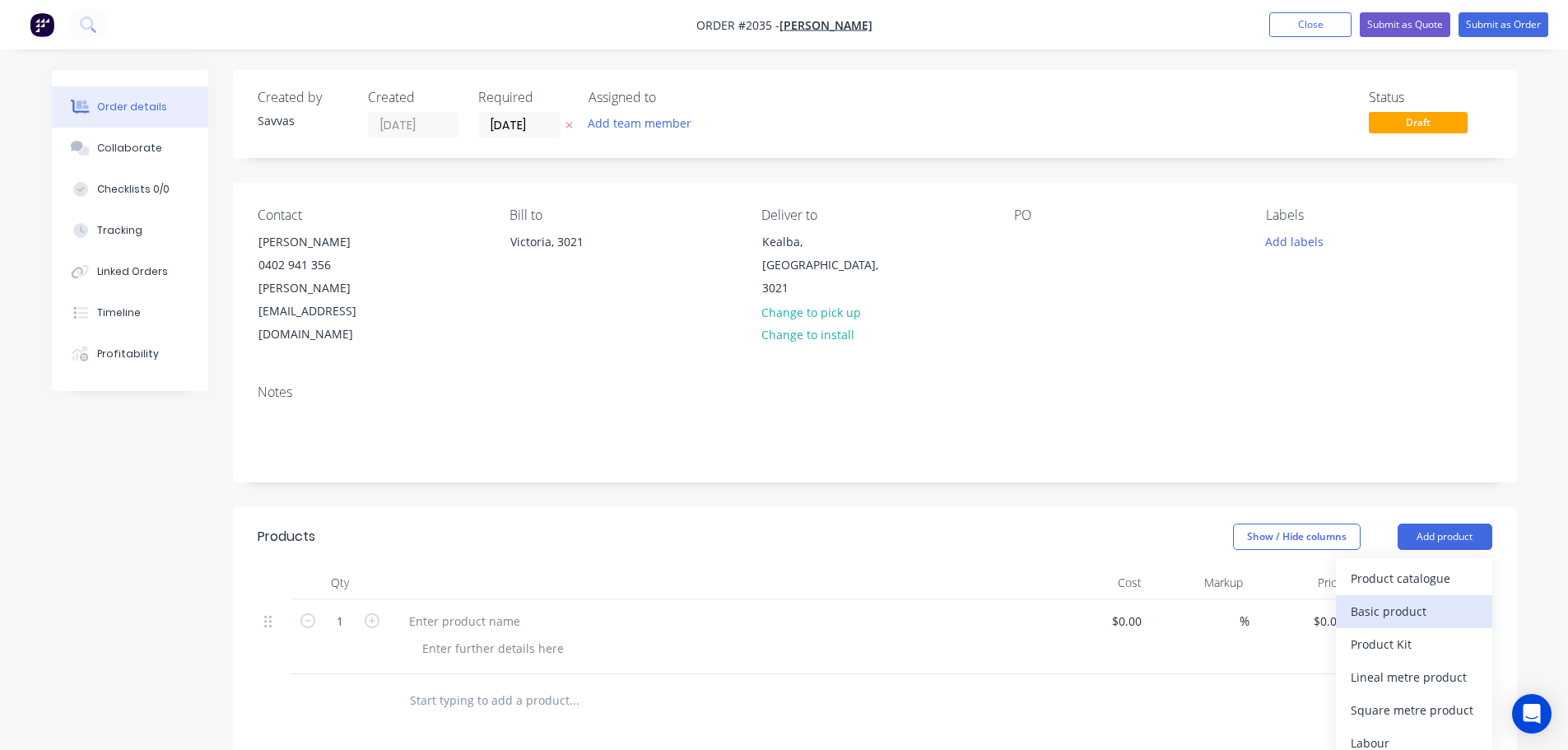
click at [1417, 599] on div "Basic product" at bounding box center [1414, 611] width 127 height 24
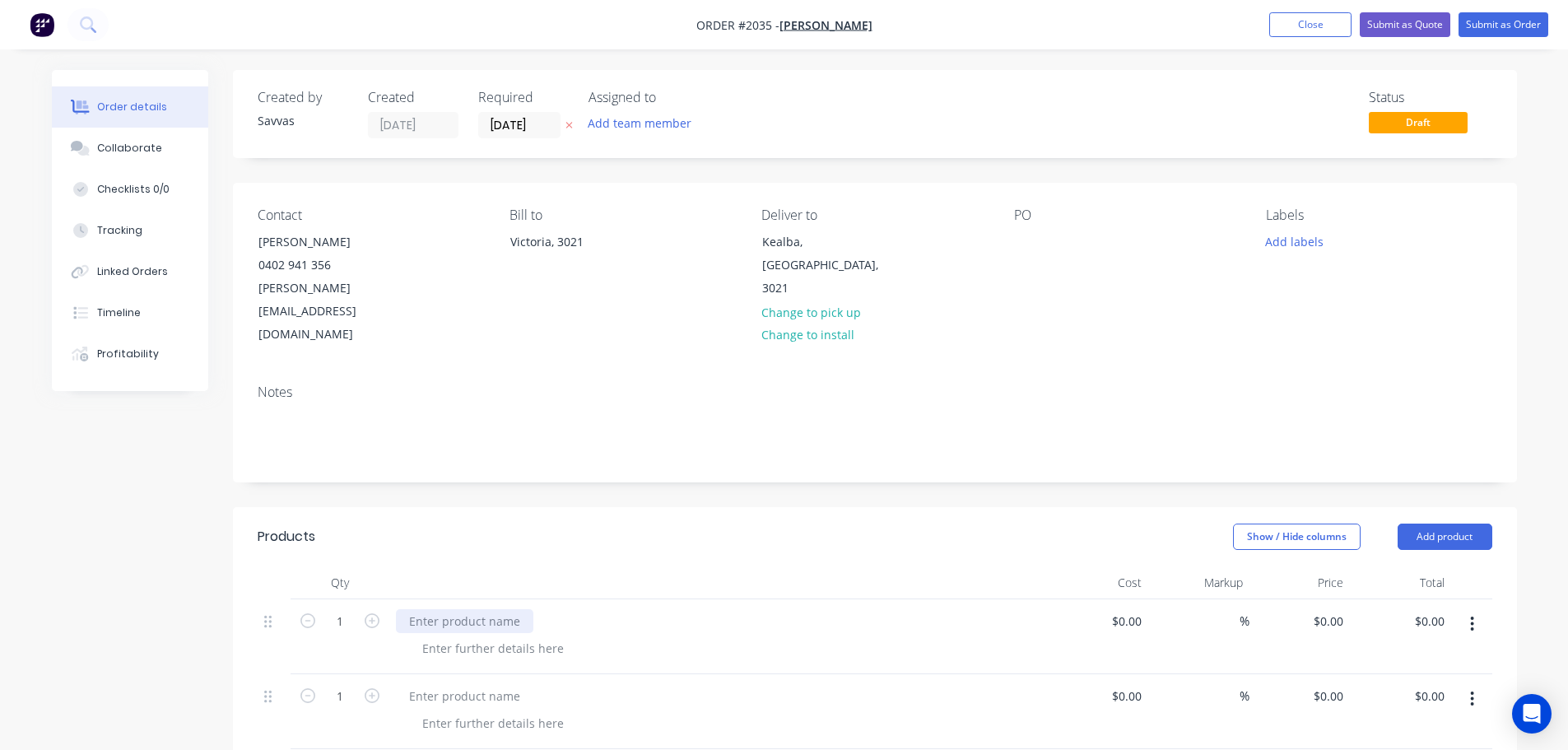
click at [466, 609] on div at bounding box center [464, 621] width 137 height 24
drag, startPoint x: 441, startPoint y: 600, endPoint x: 488, endPoint y: 545, distance: 72.3
click at [442, 636] on div at bounding box center [493, 648] width 168 height 24
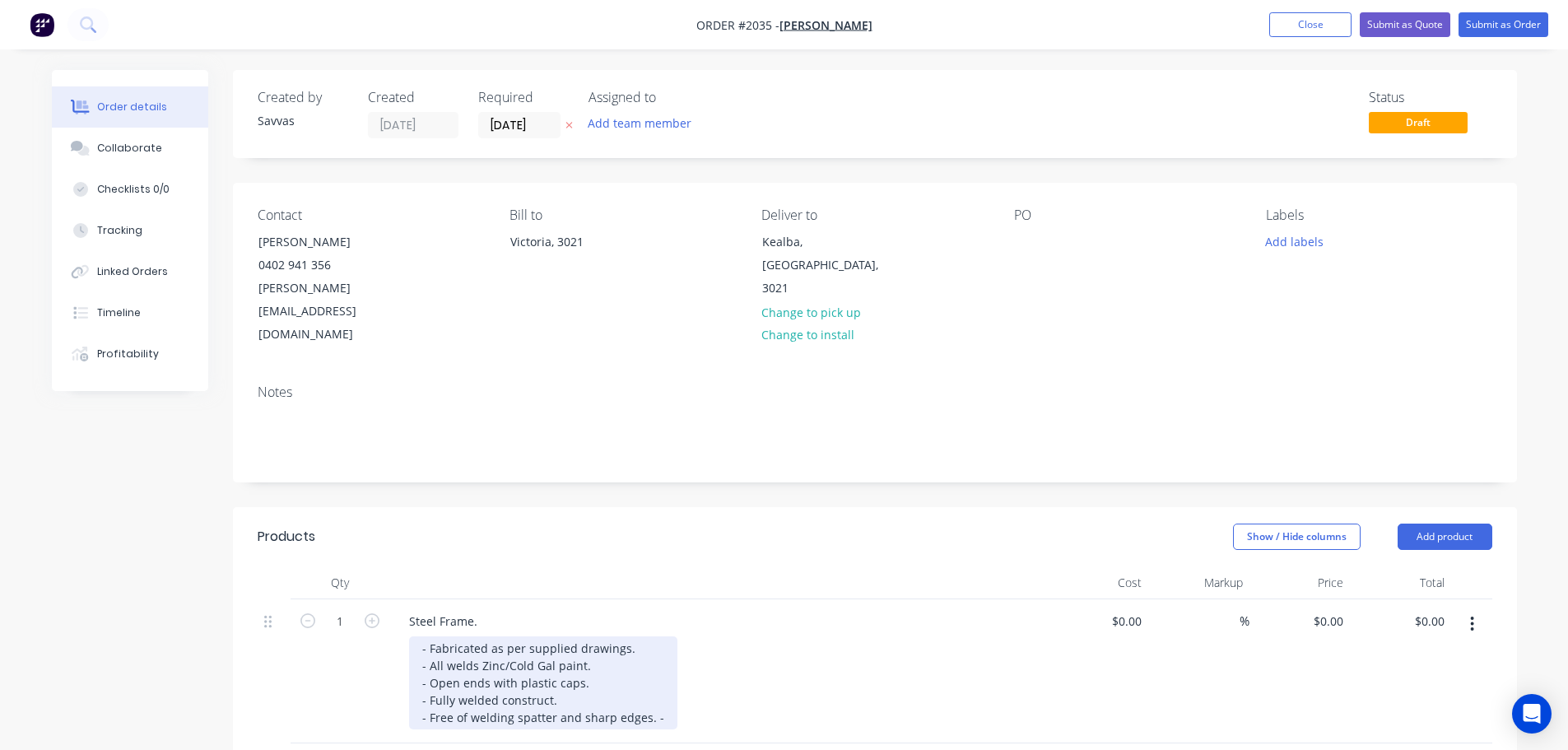
click at [657, 674] on div "- Fabricated as per supplied drawings. - All welds Zinc/Cold Gal paint. - Open …" at bounding box center [543, 682] width 268 height 93
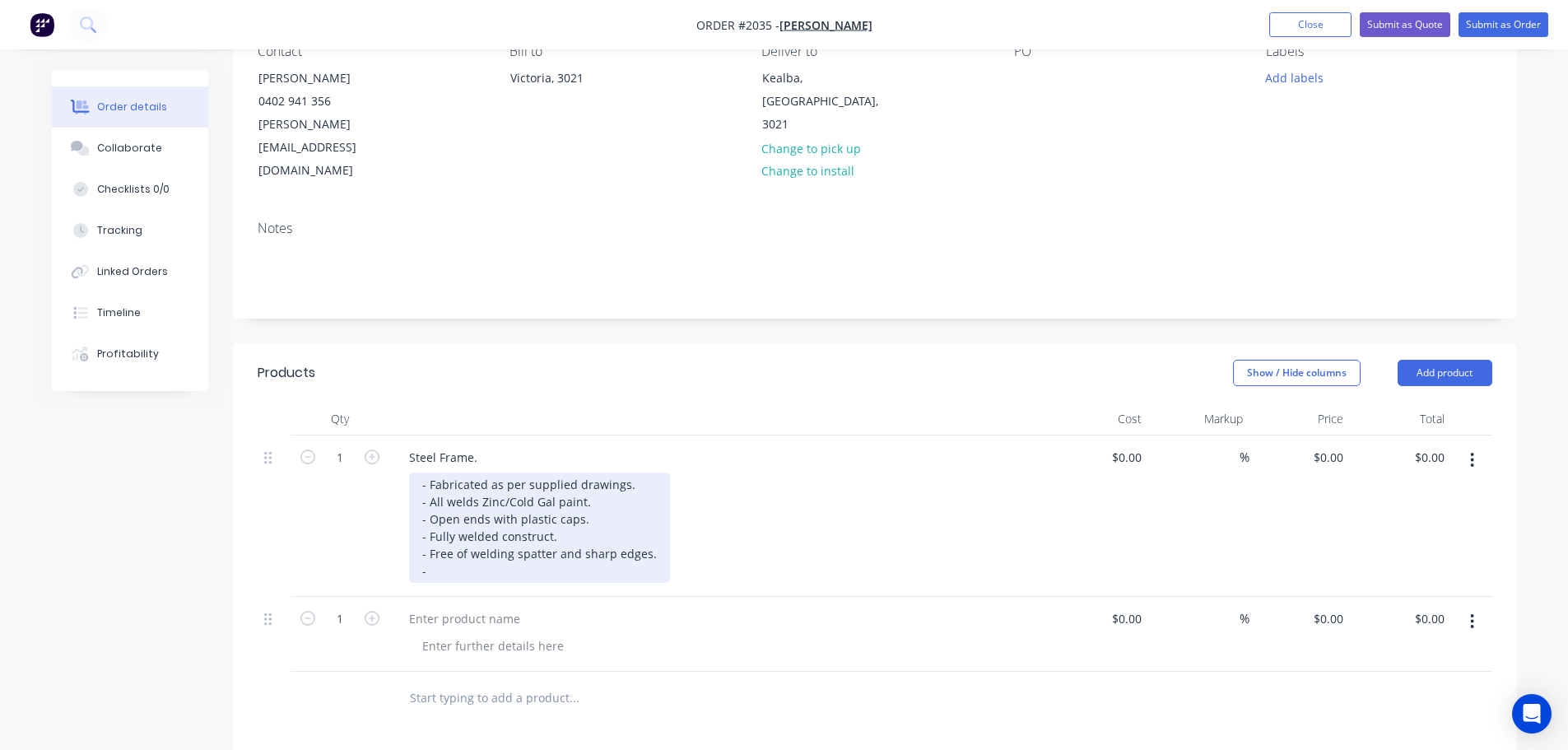
scroll to position [165, 0]
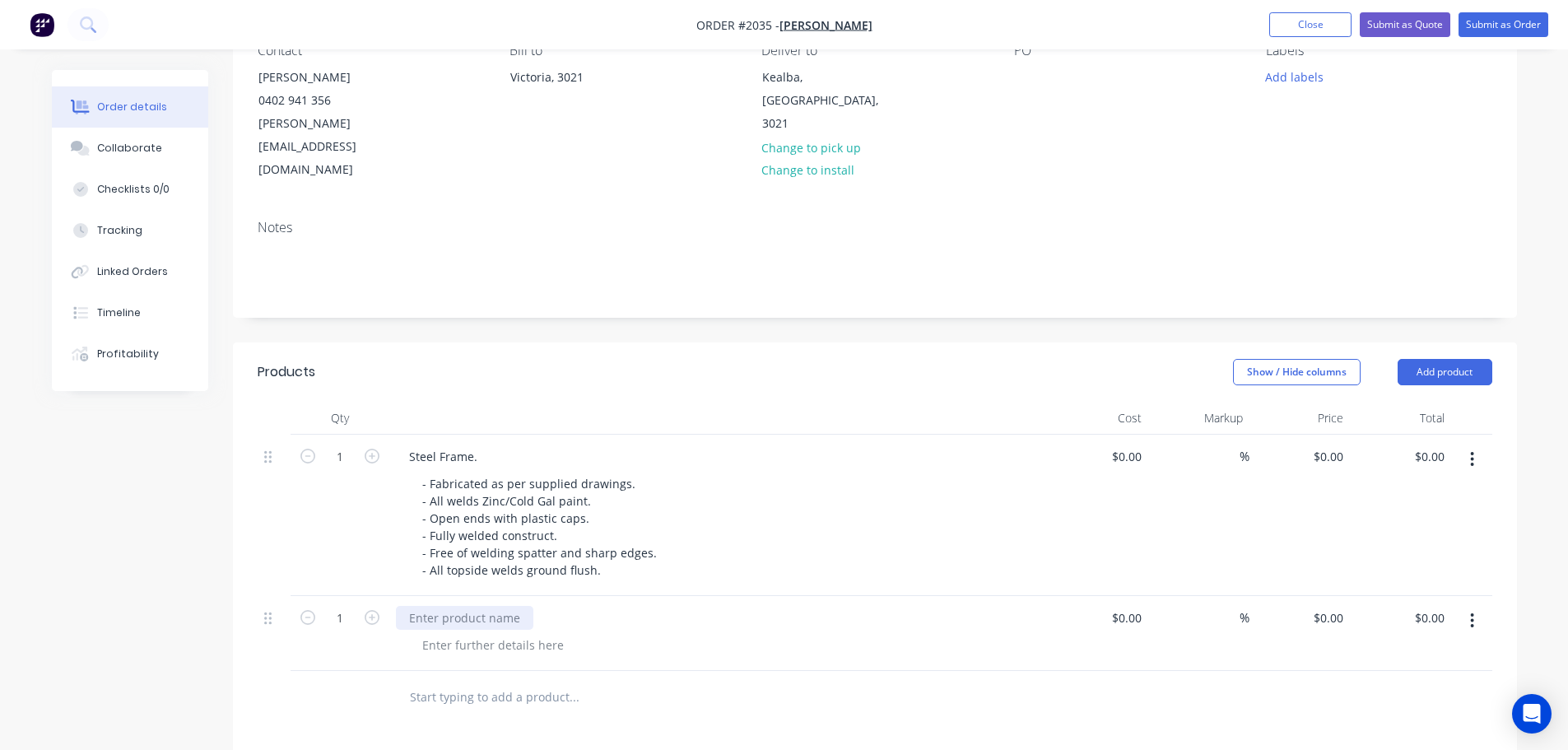
click at [473, 605] on div at bounding box center [464, 617] width 137 height 24
click at [447, 633] on div at bounding box center [493, 645] width 168 height 24
click at [1337, 605] on input "$0.00" at bounding box center [1330, 617] width 38 height 24
type input "$150.00"
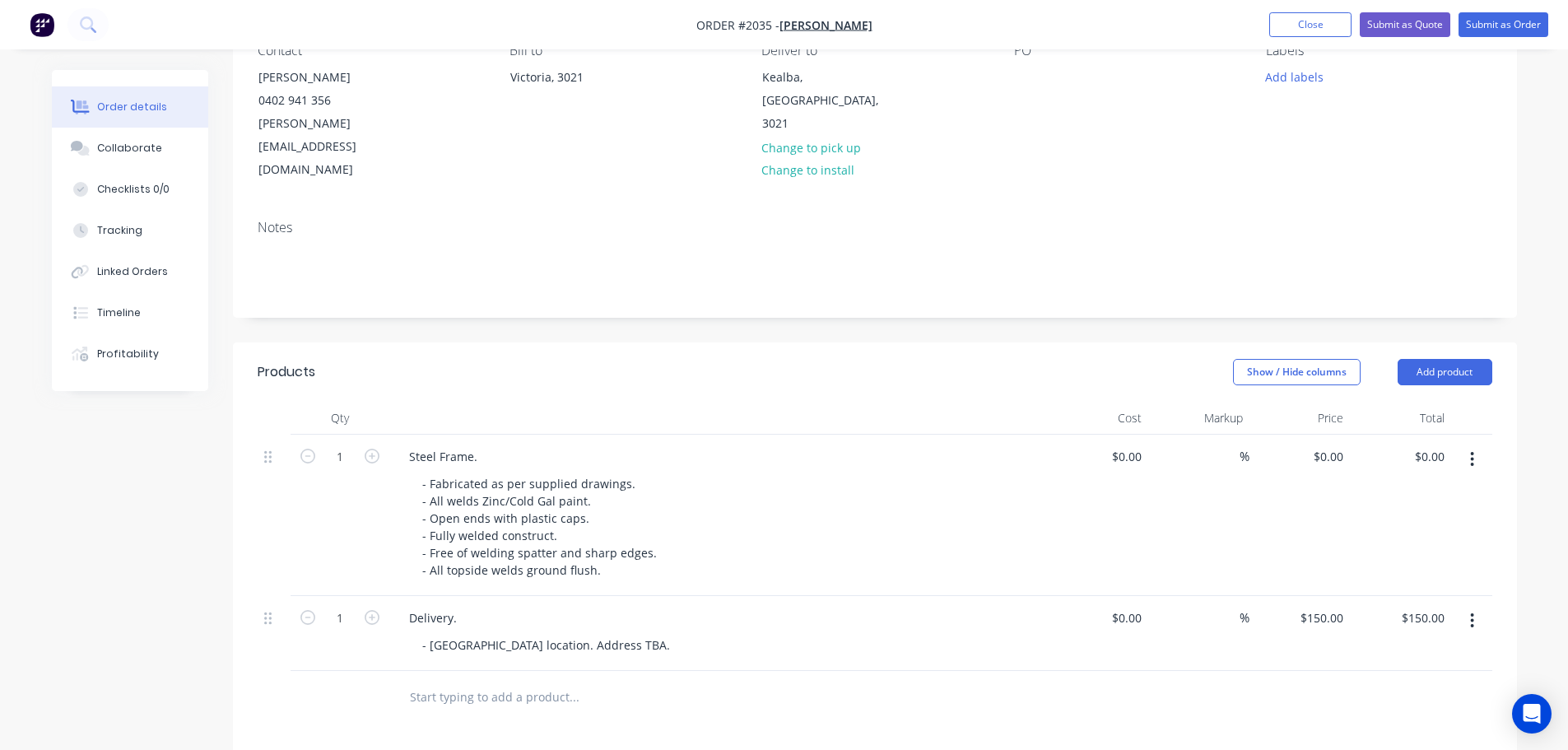
click at [886, 715] on div "Products Show / Hide columns Add product Qty Cost Markup Price Total 1 Steel Fr…" at bounding box center [874, 731] width 1283 height 777
click at [1320, 435] on div "0 $0.00" at bounding box center [1300, 515] width 101 height 161
type input "$2,494.00"
click at [982, 358] on div "Show / Hide columns Add product" at bounding box center [1005, 371] width 972 height 27
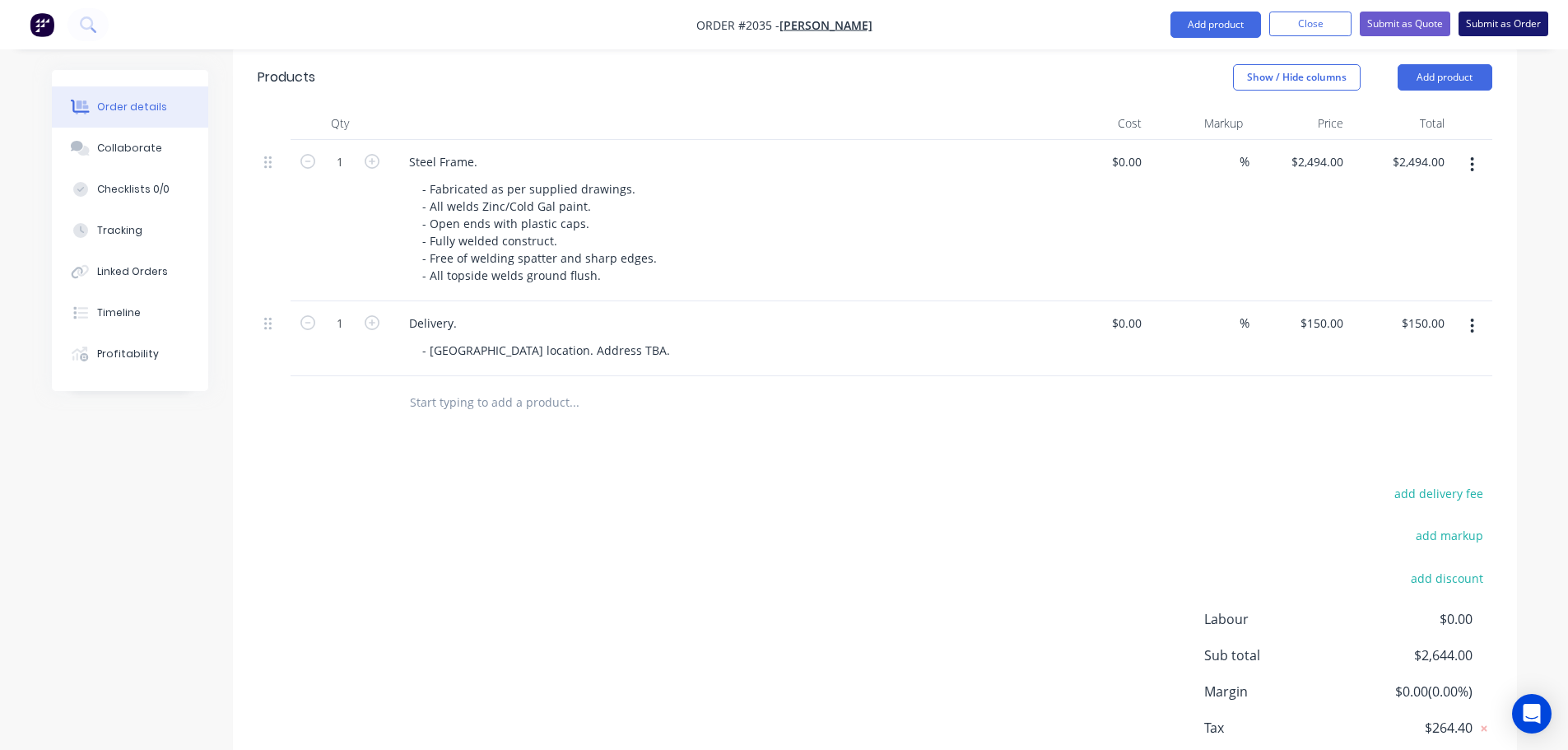
scroll to position [430, 0]
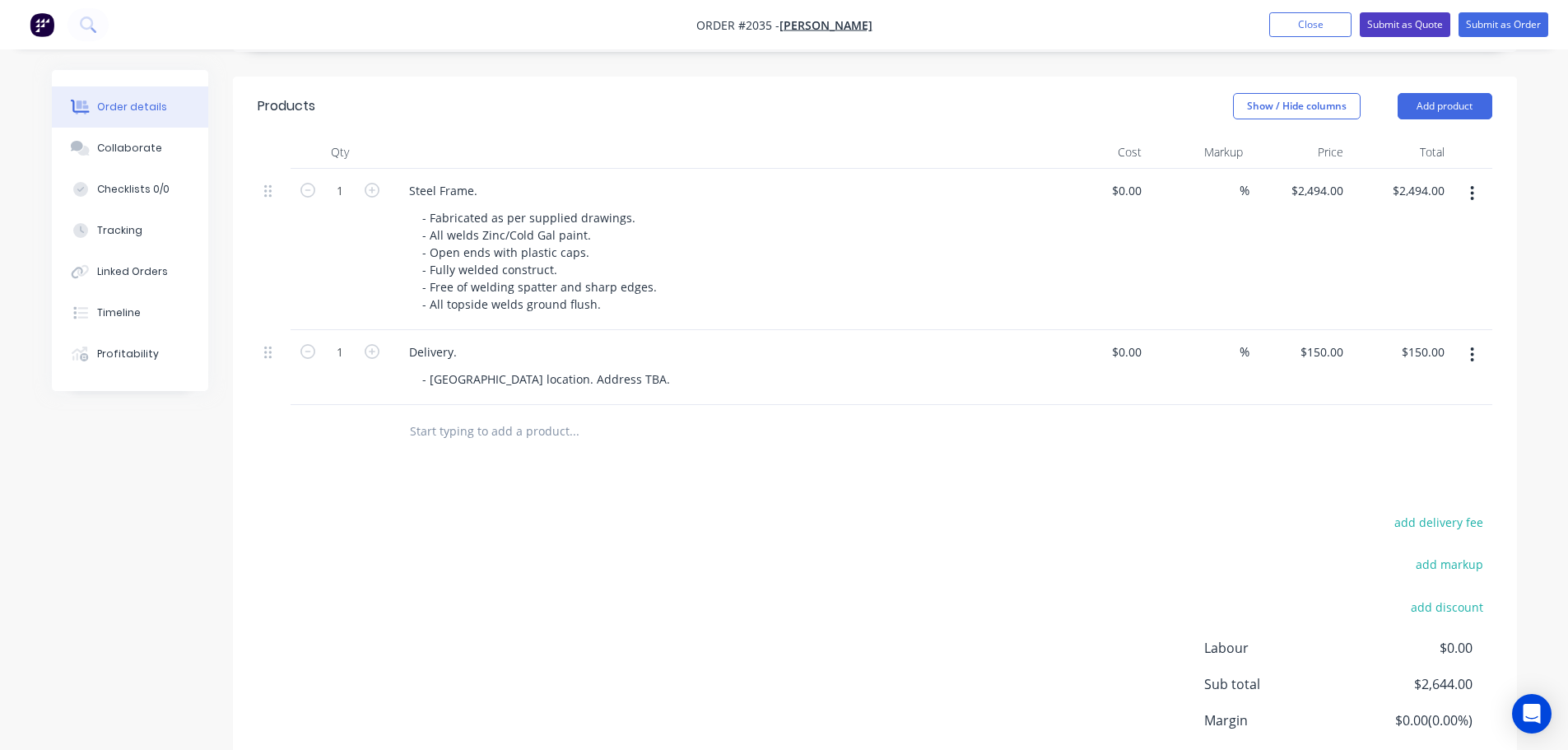
click at [1374, 25] on button "Submit as Quote" at bounding box center [1405, 24] width 90 height 25
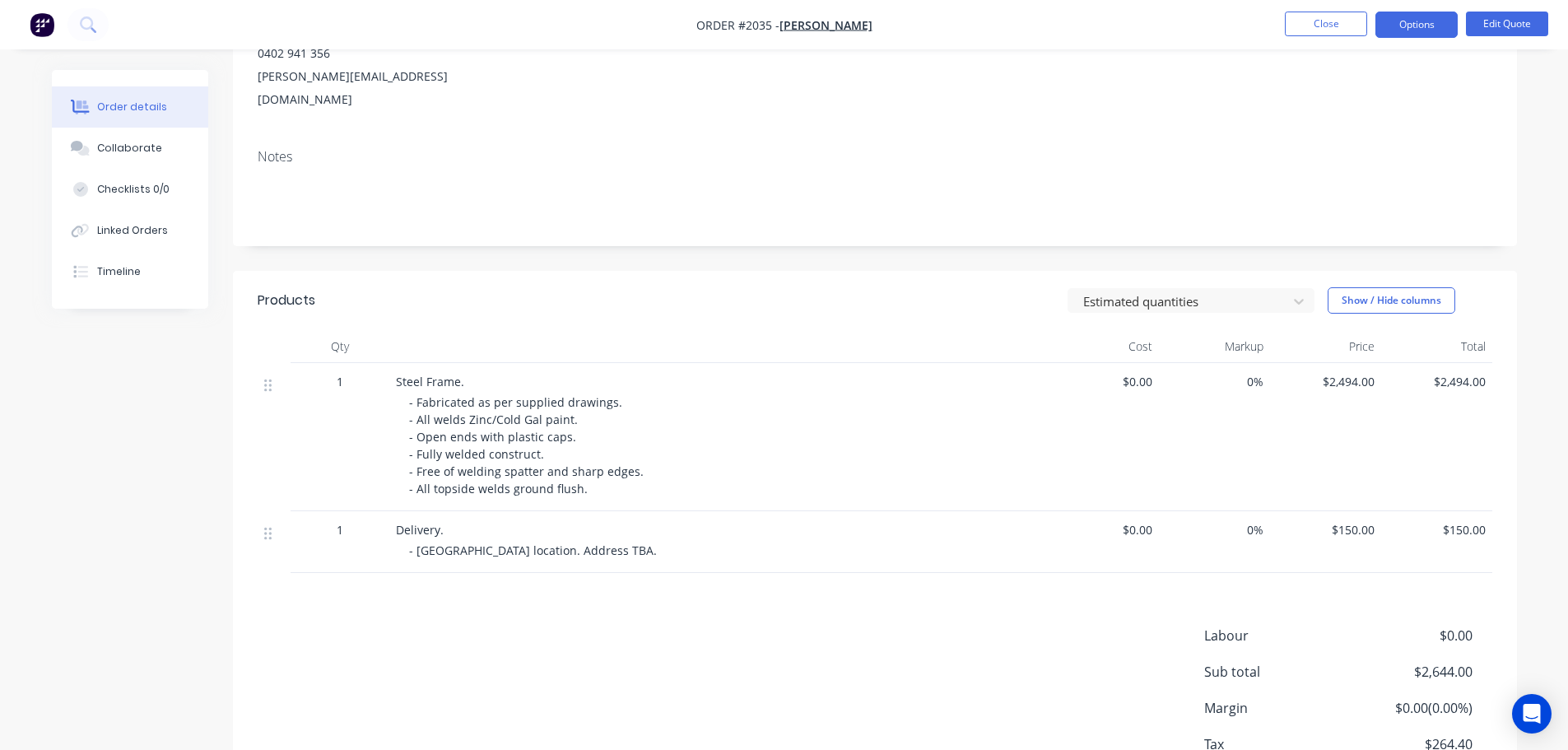
scroll to position [303, 0]
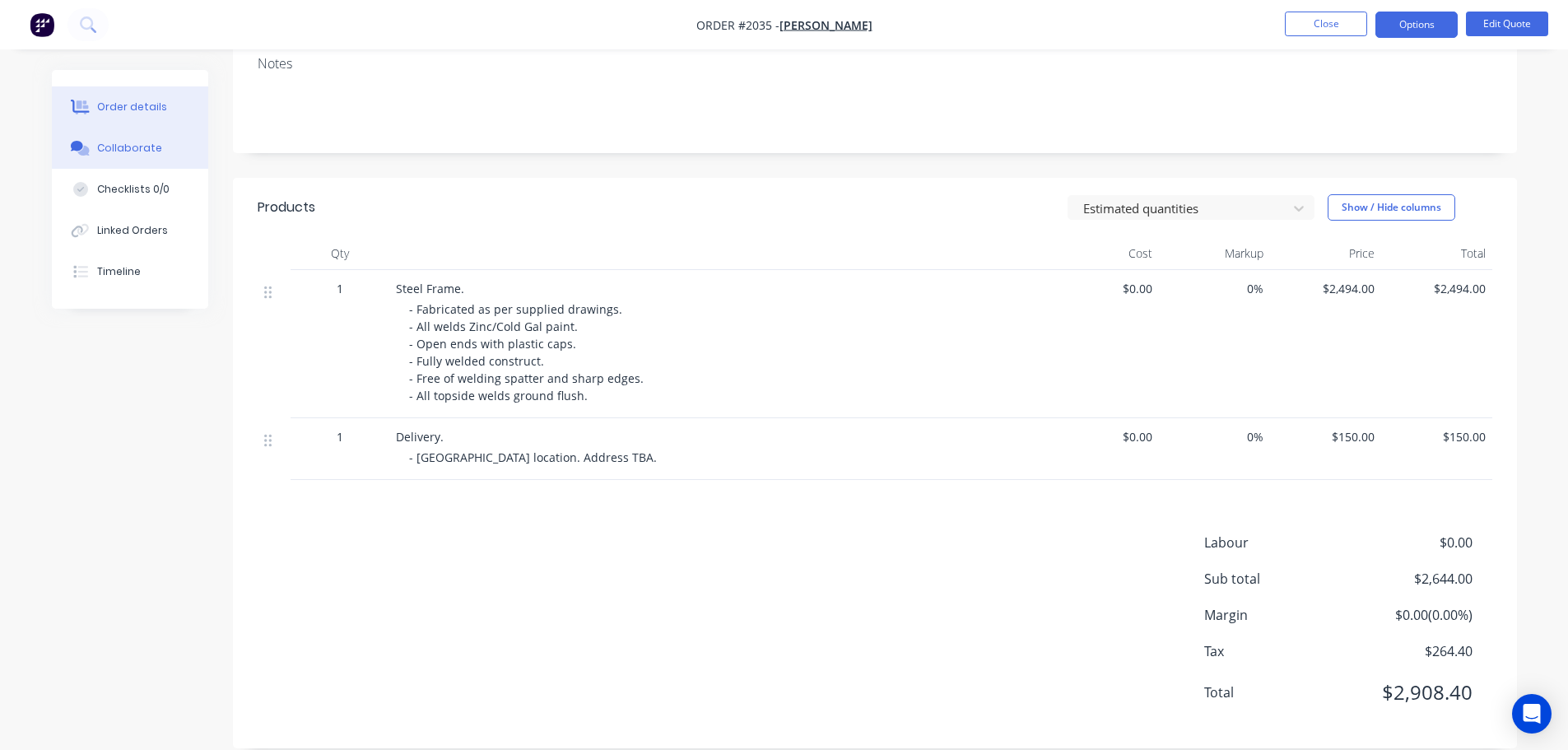
click at [145, 139] on button "Collaborate" at bounding box center [130, 147] width 157 height 41
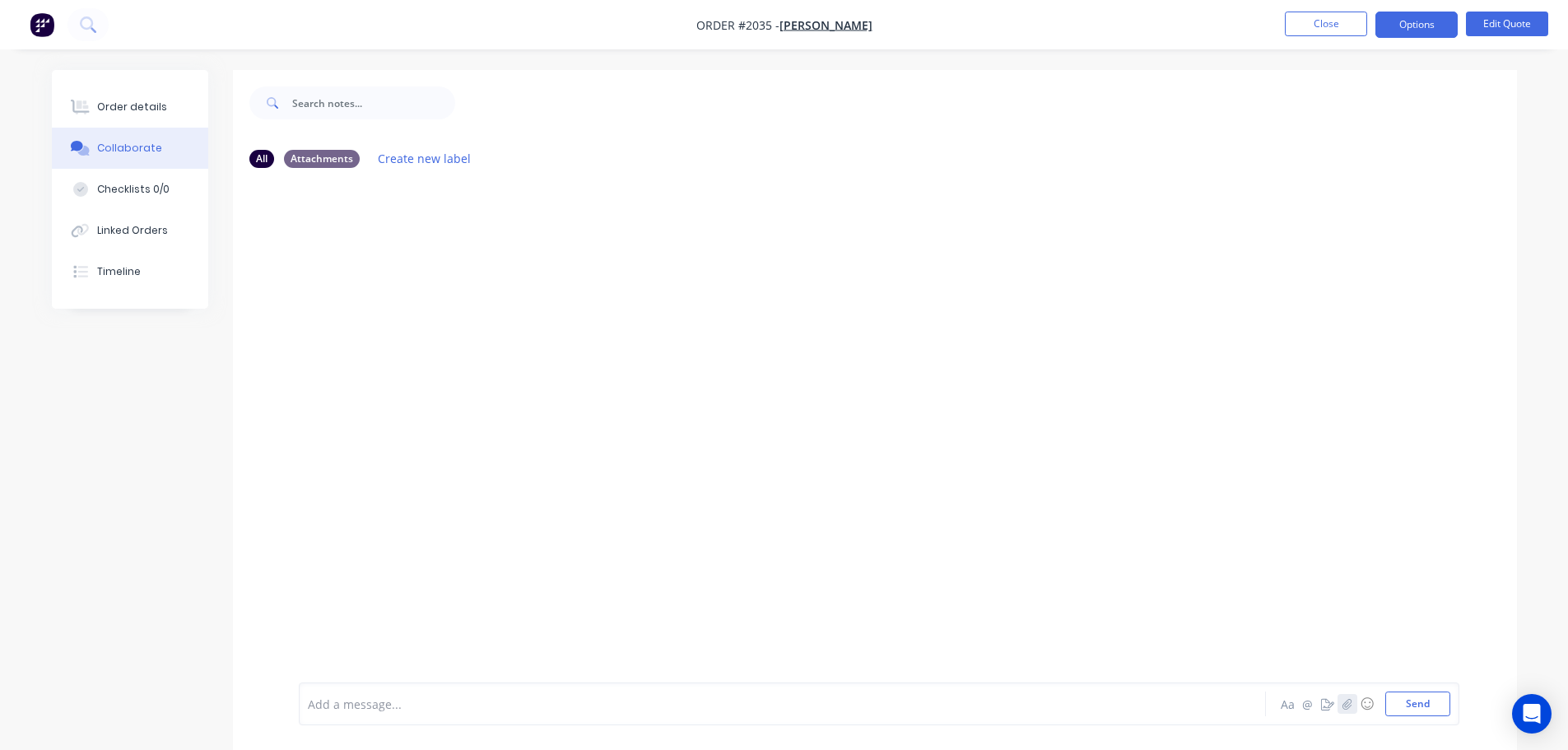
click at [1351, 703] on icon "button" at bounding box center [1346, 703] width 10 height 12
click at [1410, 706] on button "Send" at bounding box center [1417, 703] width 65 height 25
click at [1398, 25] on button "Options" at bounding box center [1416, 25] width 82 height 27
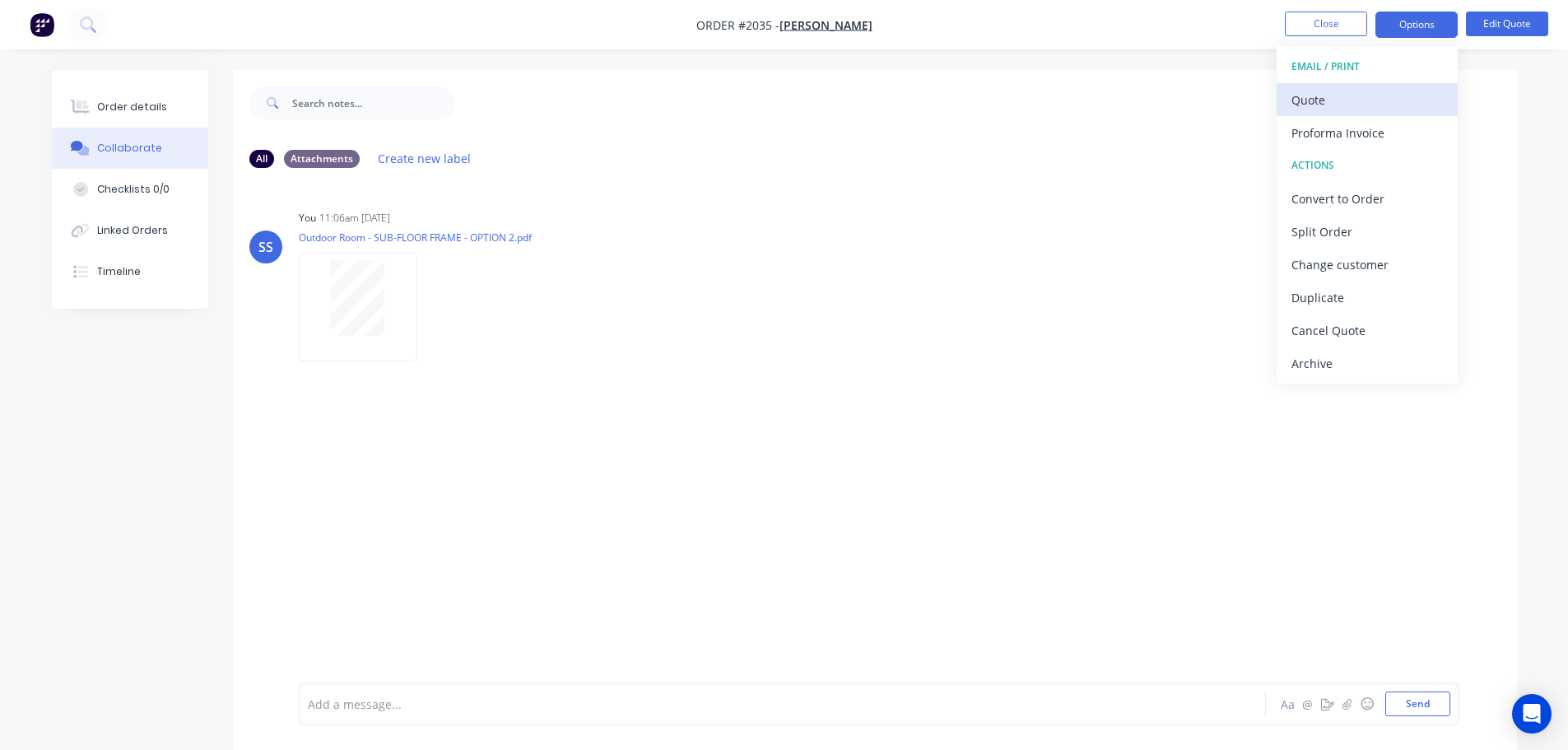
click at [1389, 92] on div "Quote" at bounding box center [1366, 100] width 151 height 24
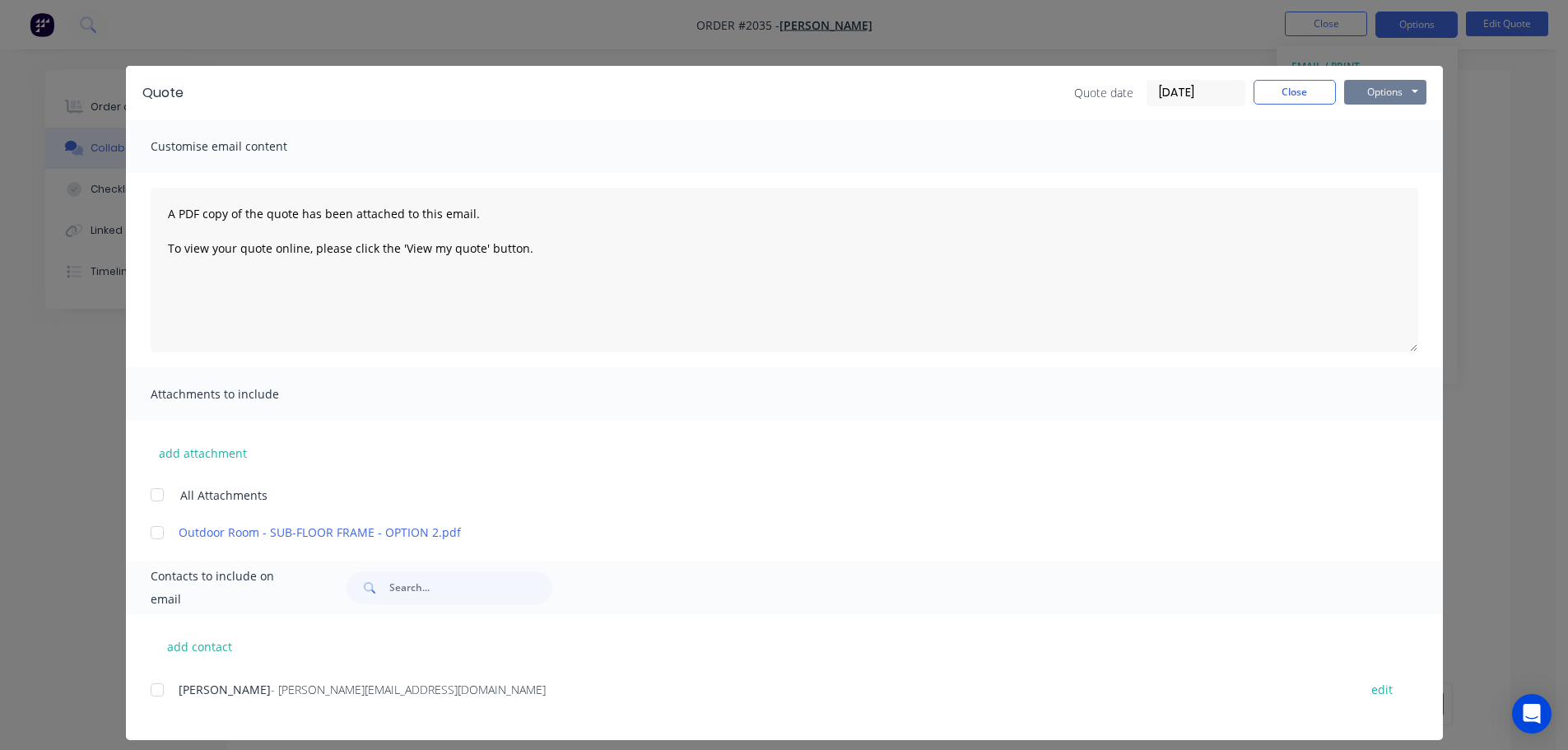
click at [1397, 93] on button "Options" at bounding box center [1385, 92] width 82 height 25
click at [1389, 136] on button "Print" at bounding box center [1397, 147] width 105 height 27
